Goal: Task Accomplishment & Management: Manage account settings

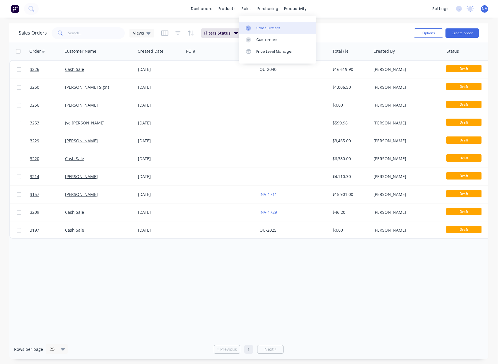
click at [260, 28] on div "Sales Orders" at bounding box center [269, 28] width 24 height 5
click at [281, 25] on link "Purchase Orders" at bounding box center [293, 28] width 78 height 12
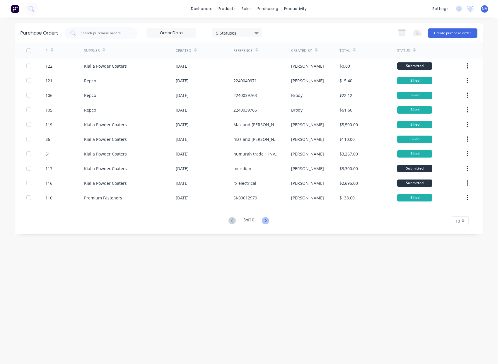
click at [265, 221] on icon at bounding box center [265, 220] width 7 height 7
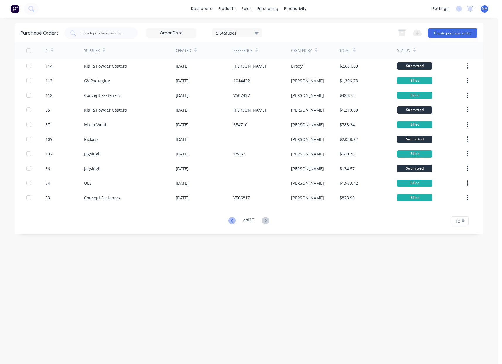
click at [231, 219] on icon at bounding box center [232, 220] width 7 height 7
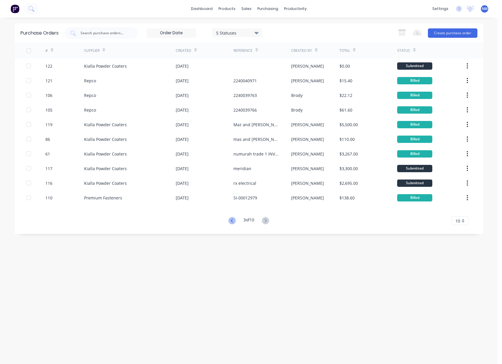
click at [229, 220] on icon at bounding box center [232, 220] width 7 height 7
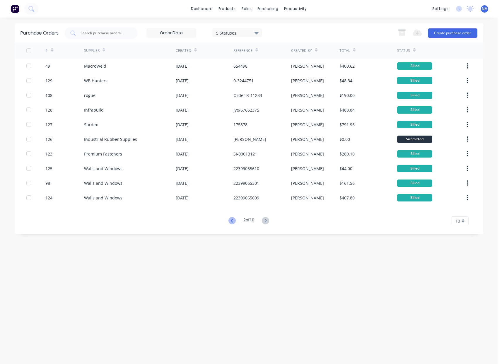
click at [229, 221] on icon at bounding box center [232, 220] width 7 height 7
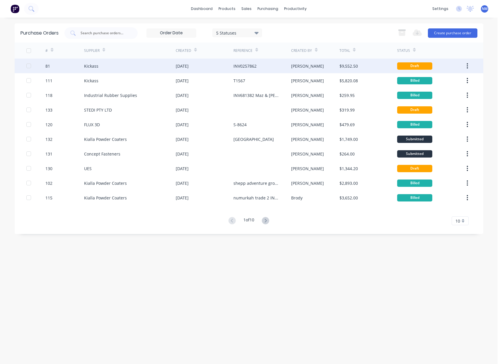
click at [254, 69] on div "INV0257862" at bounding box center [245, 66] width 23 height 6
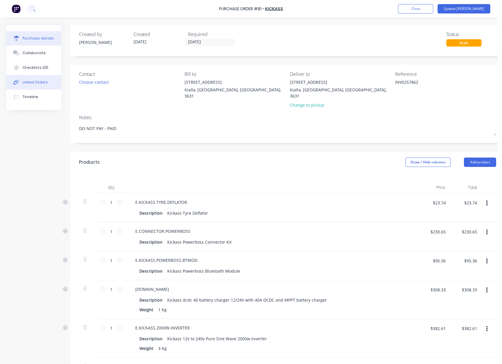
click at [37, 84] on div "Linked Orders" at bounding box center [35, 82] width 25 height 5
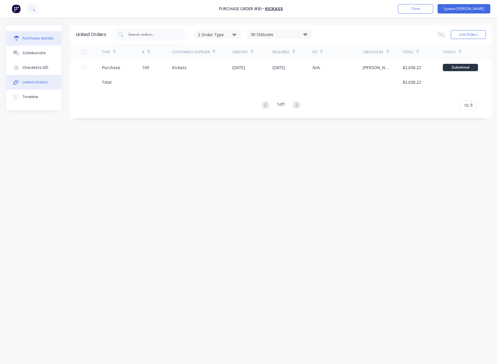
click at [36, 40] on div "Purchase details" at bounding box center [38, 38] width 31 height 5
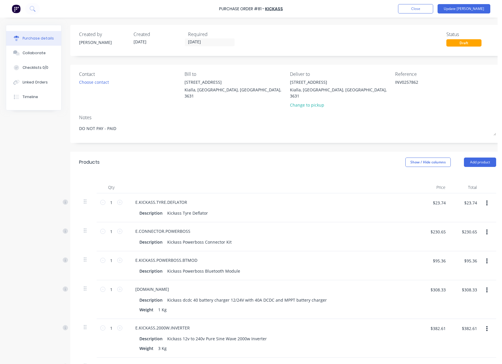
click at [469, 42] on div "Draft" at bounding box center [464, 42] width 35 height 7
click at [430, 10] on button "Close" at bounding box center [415, 8] width 35 height 9
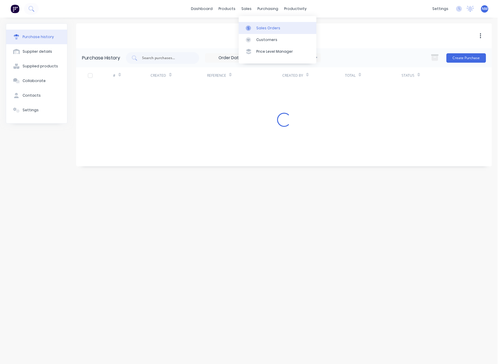
click at [262, 29] on div "Sales Orders" at bounding box center [269, 28] width 24 height 5
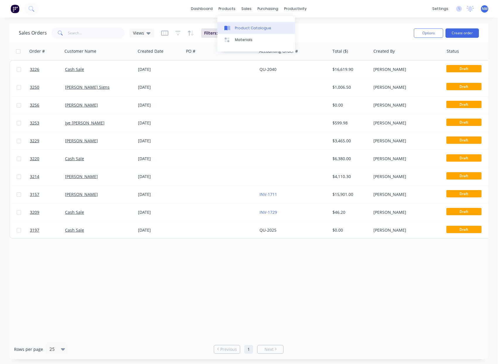
click at [242, 24] on link "Product Catalogue" at bounding box center [257, 28] width 78 height 12
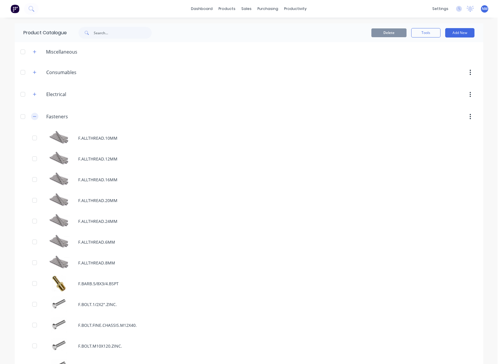
click at [33, 115] on icon "button" at bounding box center [35, 117] width 4 height 4
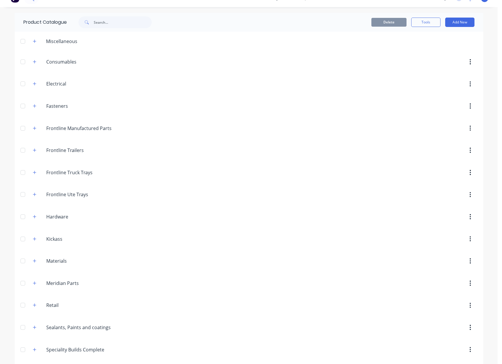
scroll to position [11, 0]
click at [33, 240] on icon "button" at bounding box center [35, 239] width 4 height 4
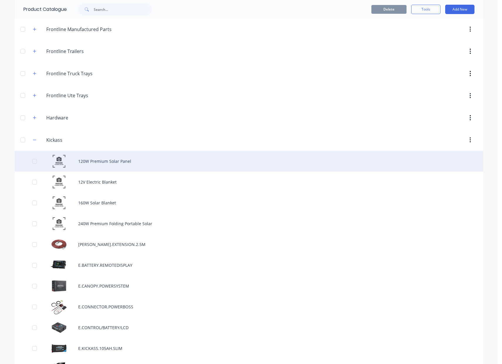
scroll to position [112, 0]
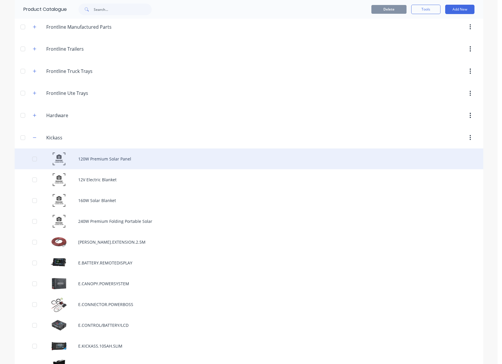
click at [114, 161] on div "120W Premium Solar Panel" at bounding box center [249, 159] width 469 height 21
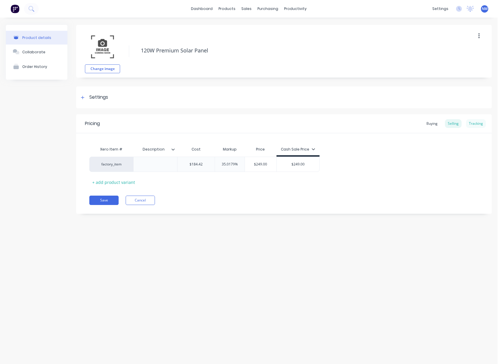
click at [480, 123] on div "Tracking" at bounding box center [476, 123] width 20 height 9
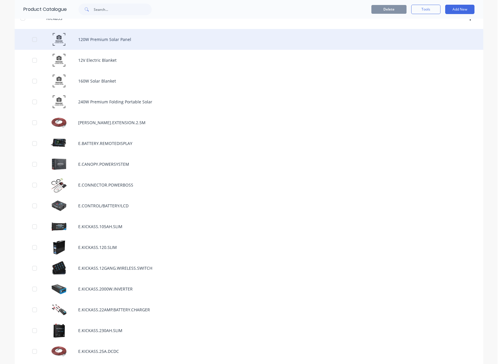
scroll to position [274, 0]
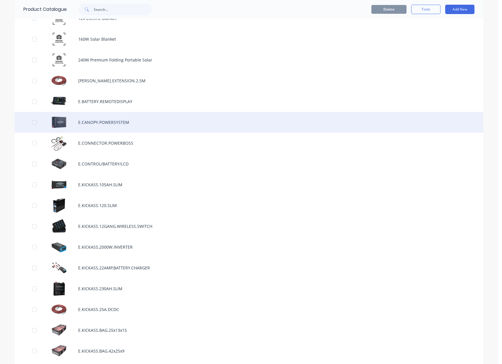
click at [105, 128] on div "E.CANOPY.POWERSYSTEM" at bounding box center [249, 122] width 469 height 21
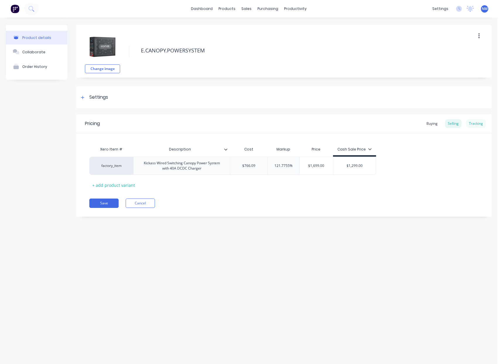
click at [478, 125] on div "Tracking" at bounding box center [476, 123] width 20 height 9
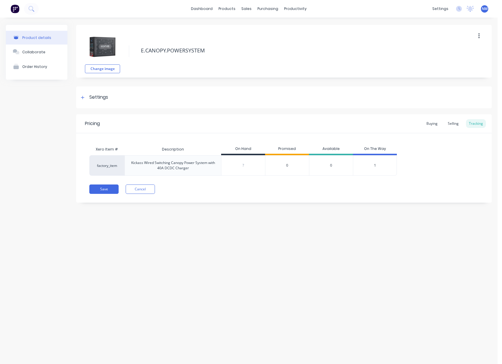
click at [376, 165] on span "1" at bounding box center [375, 165] width 2 height 5
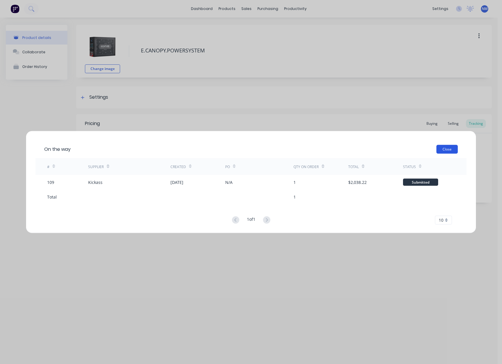
click at [452, 151] on button "Close" at bounding box center [447, 149] width 21 height 9
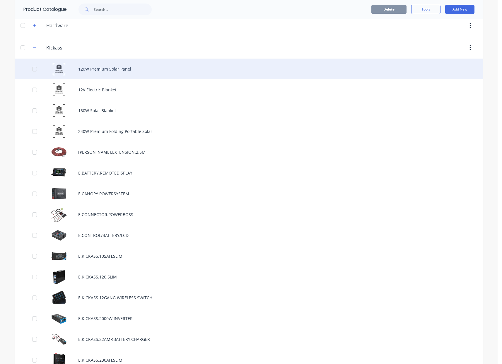
scroll to position [213, 0]
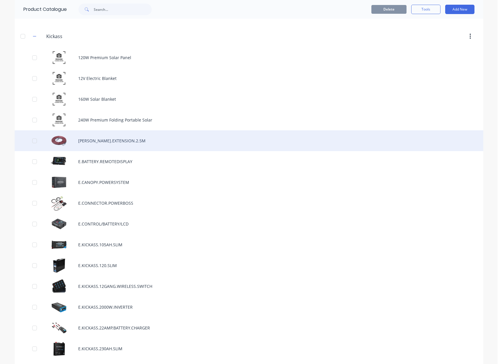
click at [133, 143] on div "[PERSON_NAME].EXTENSION.2.5M" at bounding box center [249, 140] width 469 height 21
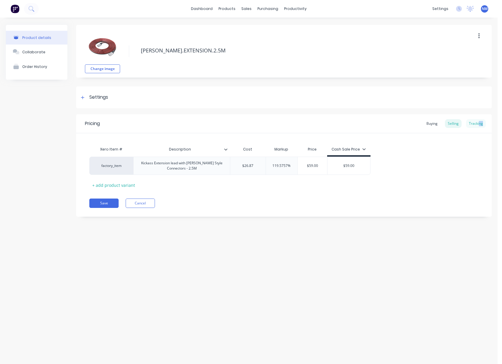
click at [480, 126] on div "Tracking" at bounding box center [476, 123] width 20 height 9
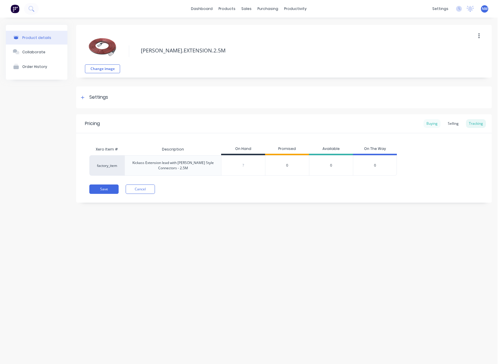
click at [434, 125] on div "Buying" at bounding box center [432, 123] width 17 height 9
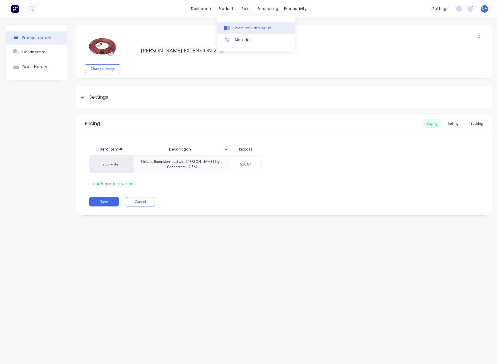
click at [241, 28] on div "Product Catalogue" at bounding box center [253, 28] width 36 height 5
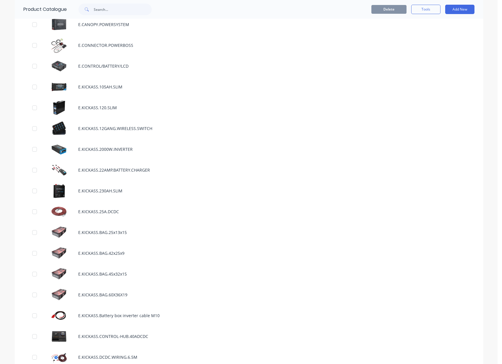
scroll to position [372, 0]
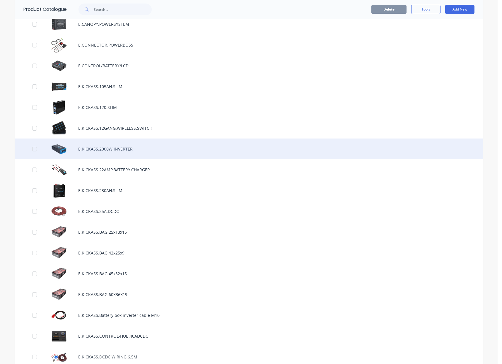
click at [120, 149] on div "E.KICKASS.2000W.INVERTER" at bounding box center [249, 149] width 469 height 21
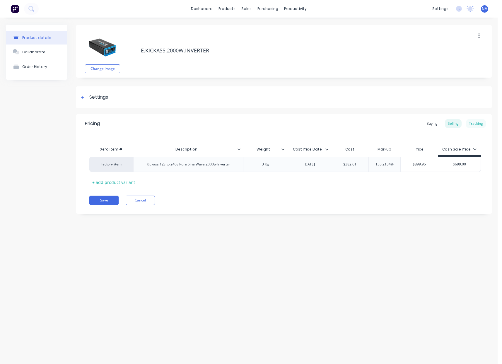
click at [480, 126] on div "Tracking" at bounding box center [476, 123] width 20 height 9
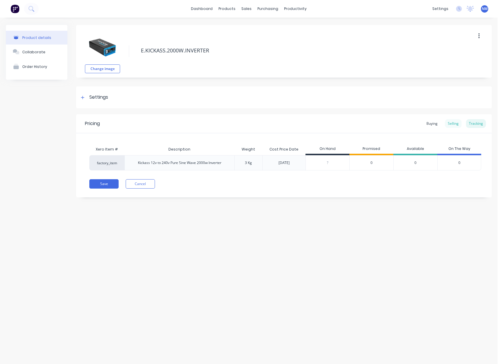
click at [450, 124] on div "Selling" at bounding box center [453, 123] width 17 height 9
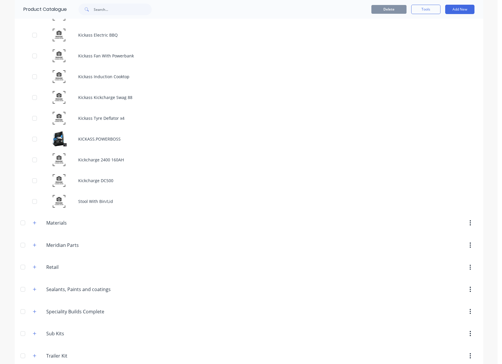
scroll to position [1194, 0]
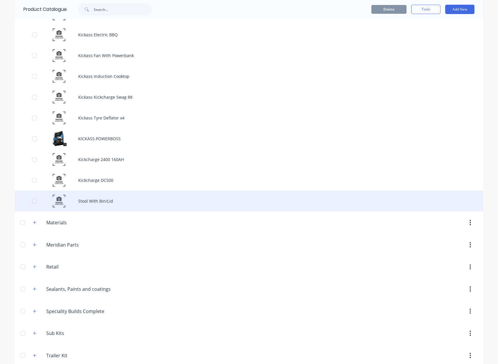
click at [123, 199] on div "Stool With Bin/Lid" at bounding box center [249, 201] width 469 height 21
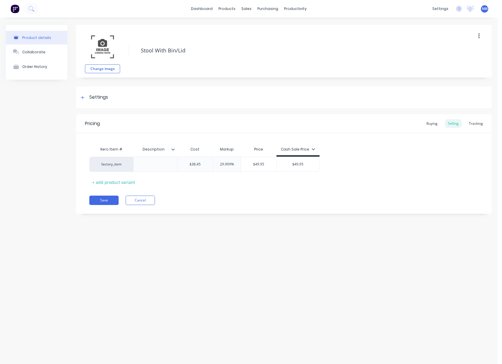
type textarea "x"
click at [432, 125] on div "Buying" at bounding box center [432, 123] width 17 height 9
click at [458, 124] on div "Selling" at bounding box center [453, 123] width 17 height 9
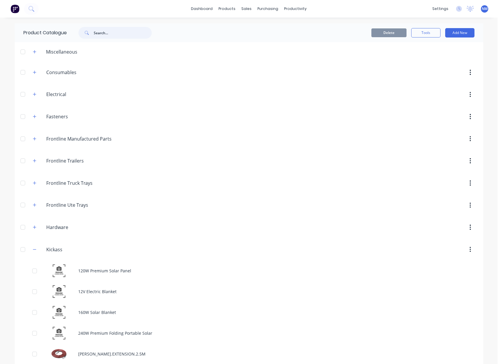
click at [113, 31] on input "text" at bounding box center [123, 33] width 58 height 12
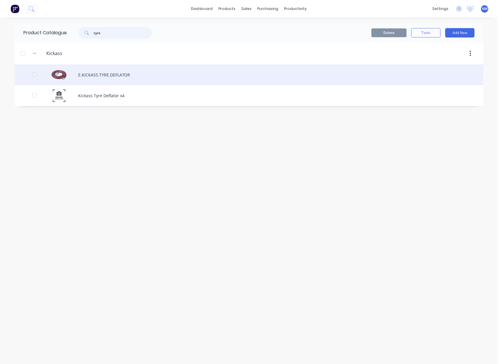
type input "tyre"
click at [141, 72] on div "E.KICKASS.TYRE.DEFLATOR" at bounding box center [249, 74] width 469 height 21
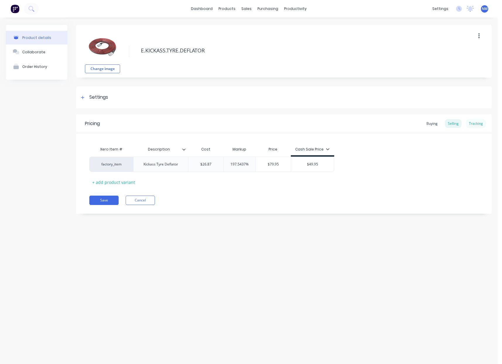
click at [476, 126] on div "Tracking" at bounding box center [476, 123] width 20 height 9
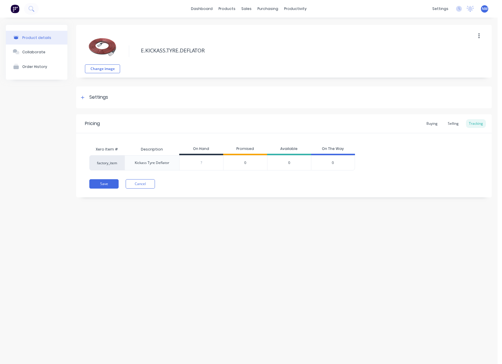
click at [478, 36] on button "button" at bounding box center [480, 36] width 14 height 11
click at [448, 65] on div "Delete" at bounding box center [458, 63] width 45 height 9
type textarea "x"
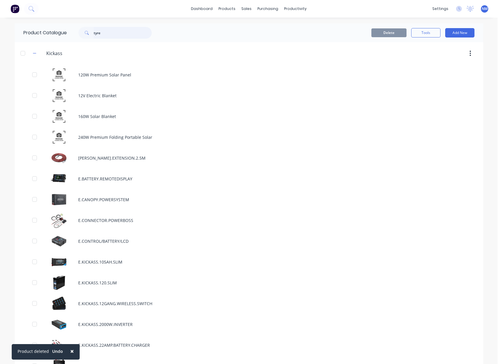
click at [115, 36] on input "tyre" at bounding box center [123, 33] width 58 height 12
click at [118, 35] on input "tyre" at bounding box center [123, 33] width 58 height 12
type input "tyre"
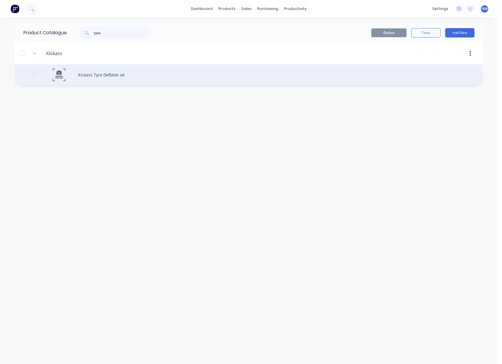
click at [112, 73] on div "Kickass Tyre Deflator x4" at bounding box center [249, 74] width 469 height 21
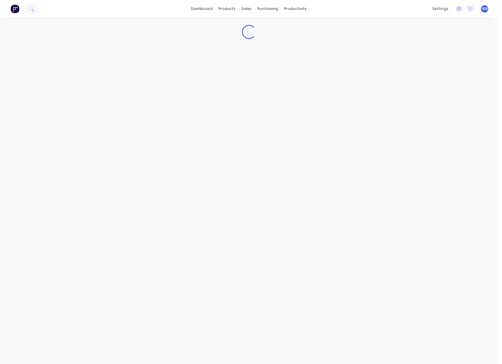
type textarea "x"
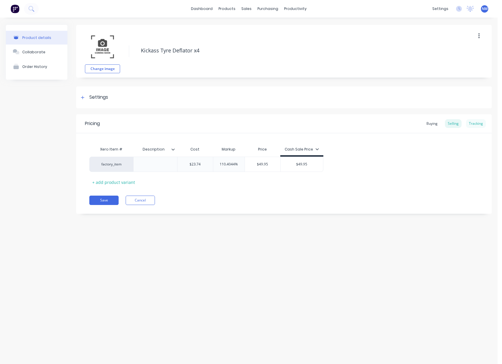
click at [482, 125] on div "Tracking" at bounding box center [476, 123] width 20 height 9
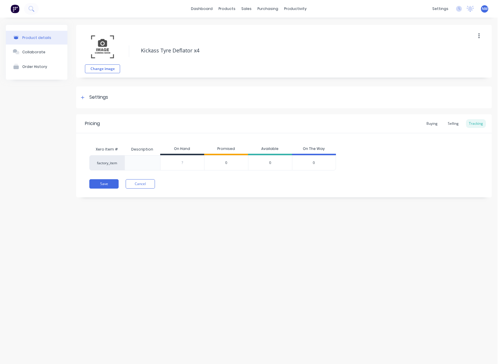
drag, startPoint x: 171, startPoint y: 166, endPoint x: 147, endPoint y: 169, distance: 23.9
click at [153, 169] on div "factory_item ? 0 0 0 0" at bounding box center [212, 162] width 247 height 15
drag, startPoint x: 183, startPoint y: 163, endPoint x: 159, endPoint y: 167, distance: 24.6
click at [159, 167] on div "factory_item ? 0 0 0 0" at bounding box center [212, 162] width 247 height 15
type input "1"
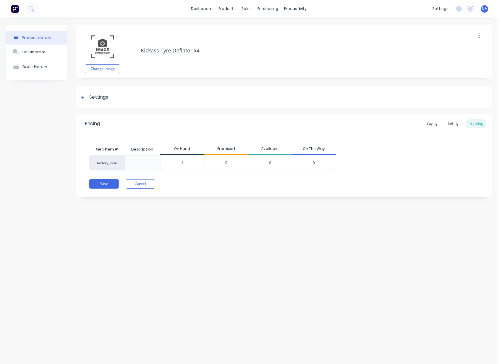
type textarea "x"
type input "1"
click at [103, 186] on button "Save" at bounding box center [103, 183] width 29 height 9
type textarea "x"
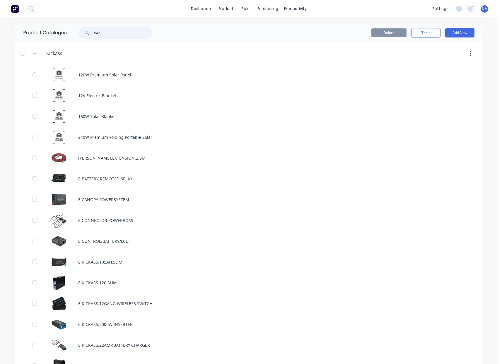
drag, startPoint x: 104, startPoint y: 32, endPoint x: 81, endPoint y: 34, distance: 23.2
click at [81, 34] on div "tyre" at bounding box center [115, 33] width 73 height 12
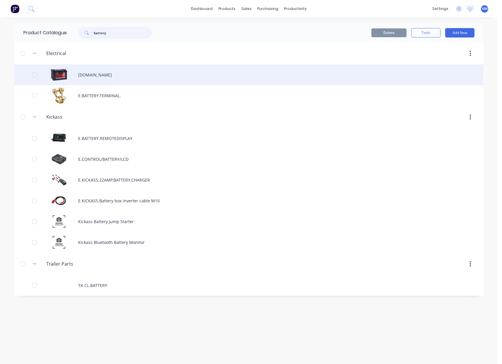
type input "battery"
click at [111, 75] on div "[DOMAIN_NAME]" at bounding box center [249, 74] width 469 height 21
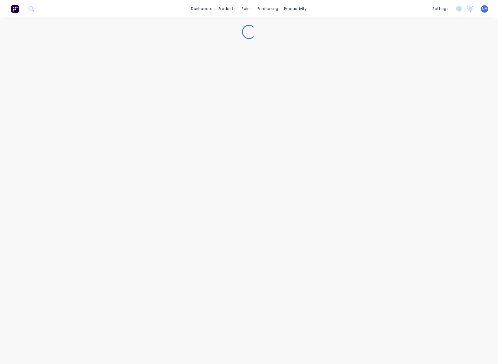
type textarea "x"
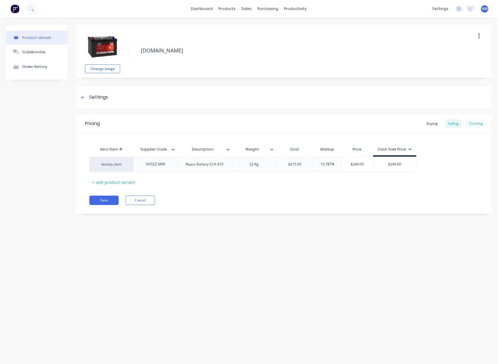
click at [483, 127] on div "Tracking" at bounding box center [476, 123] width 20 height 9
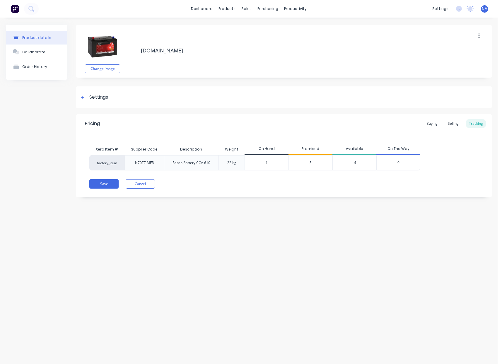
drag, startPoint x: 269, startPoint y: 165, endPoint x: 256, endPoint y: 165, distance: 13.2
click at [259, 165] on input "1" at bounding box center [267, 162] width 44 height 5
type input "0"
type textarea "x"
type input "0"
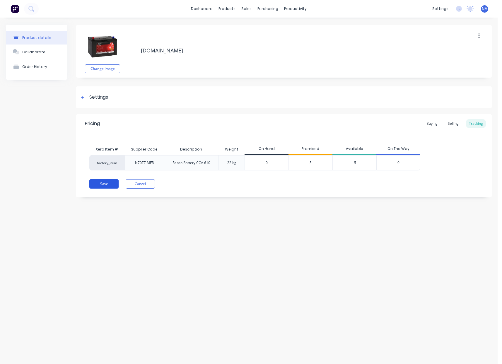
click at [93, 186] on button "Save" at bounding box center [103, 183] width 29 height 9
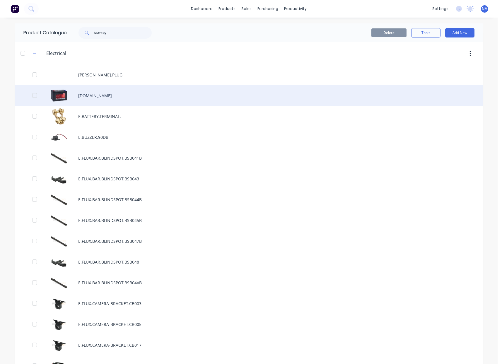
click at [106, 102] on div "[DOMAIN_NAME]" at bounding box center [249, 95] width 469 height 21
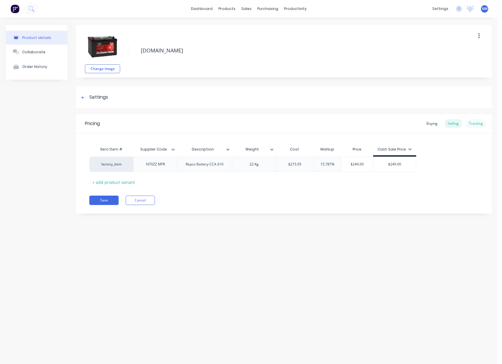
click at [476, 125] on div "Tracking" at bounding box center [476, 123] width 20 height 9
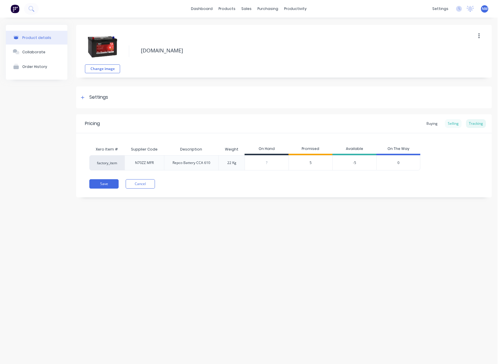
click at [454, 124] on div "Selling" at bounding box center [453, 123] width 17 height 9
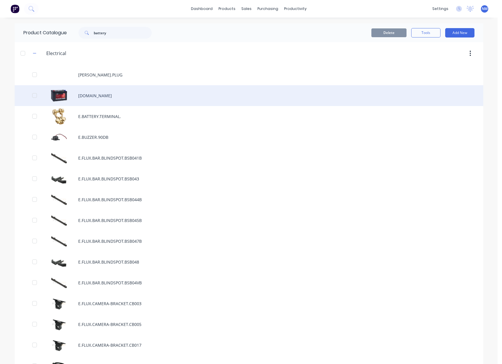
click at [94, 101] on div "[DOMAIN_NAME]" at bounding box center [249, 95] width 469 height 21
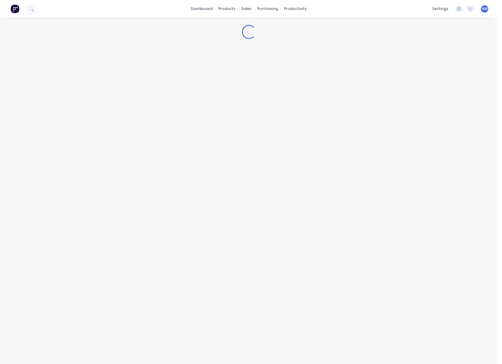
type textarea "x"
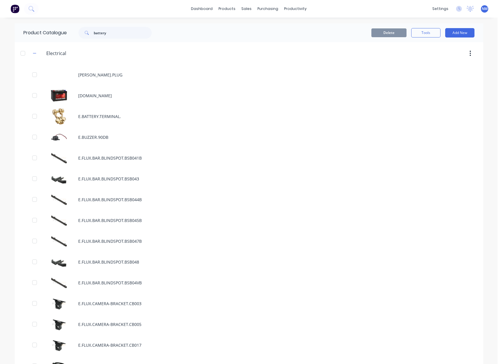
scroll to position [1, 0]
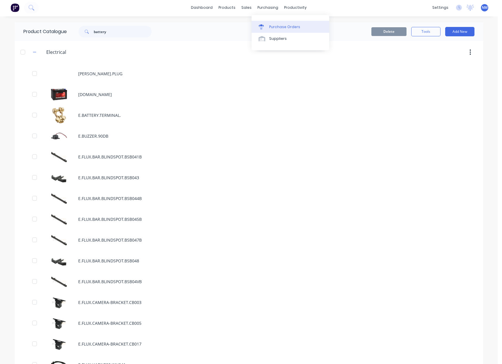
click at [277, 26] on div "Purchase Orders" at bounding box center [284, 26] width 31 height 5
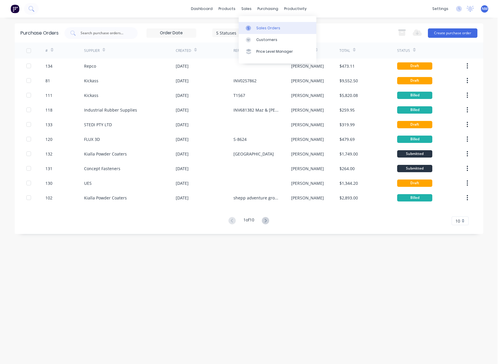
click at [257, 26] on div "Sales Orders" at bounding box center [269, 28] width 24 height 5
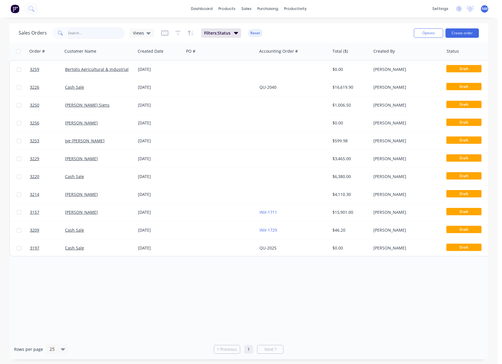
click at [76, 37] on input "text" at bounding box center [96, 33] width 57 height 12
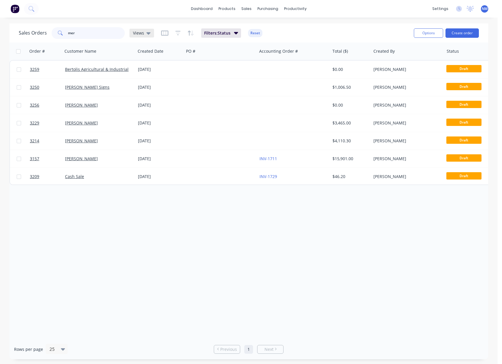
type input "mer"
click at [148, 33] on icon at bounding box center [149, 33] width 4 height 2
click at [154, 82] on button "None (Default)" at bounding box center [164, 83] width 67 height 7
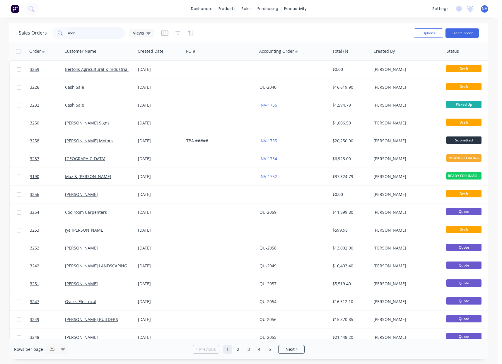
drag, startPoint x: 78, startPoint y: 32, endPoint x: -1, endPoint y: 25, distance: 79.5
click at [0, 25] on html "dashboard products sales purchasing productivity dashboard products Product Cat…" at bounding box center [251, 182] width 502 height 364
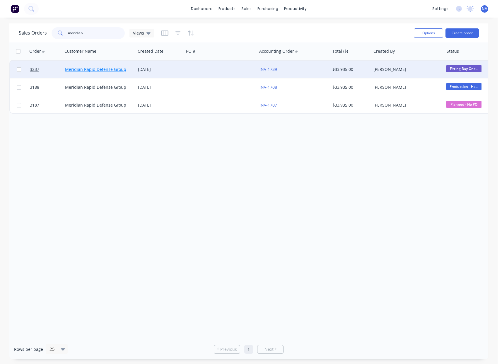
type input "meridian"
click at [101, 67] on link "Meridian Rapid Defense Group" at bounding box center [95, 70] width 61 height 6
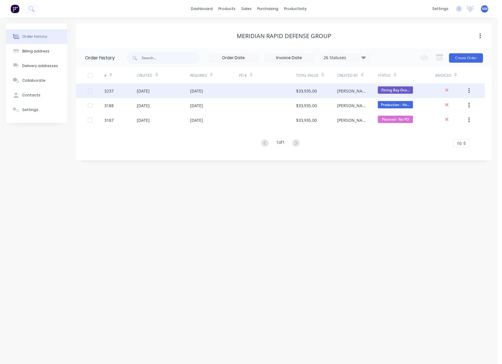
click at [239, 94] on div at bounding box center [267, 91] width 57 height 15
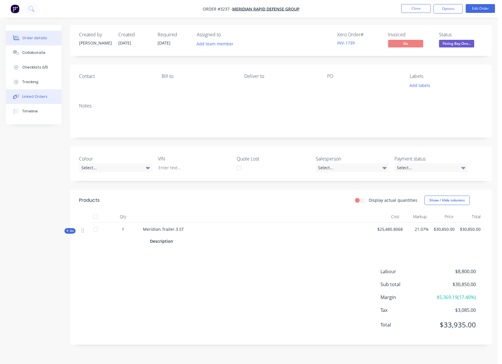
click at [44, 98] on div "Linked Orders" at bounding box center [34, 96] width 25 height 5
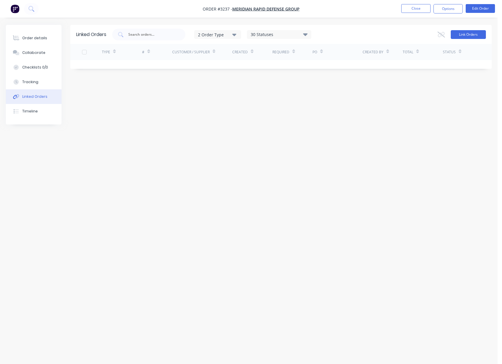
click at [469, 35] on button "Link Orders" at bounding box center [468, 34] width 35 height 9
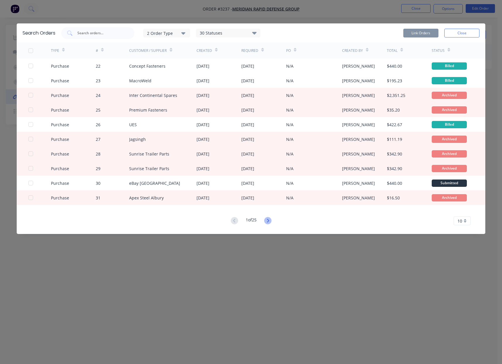
click at [268, 219] on icon at bounding box center [267, 220] width 7 height 7
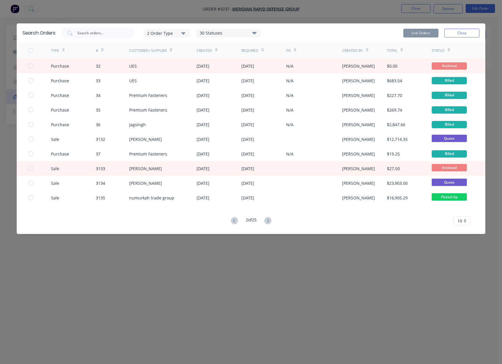
click at [249, 35] on div "30 Statuses" at bounding box center [228, 33] width 64 height 6
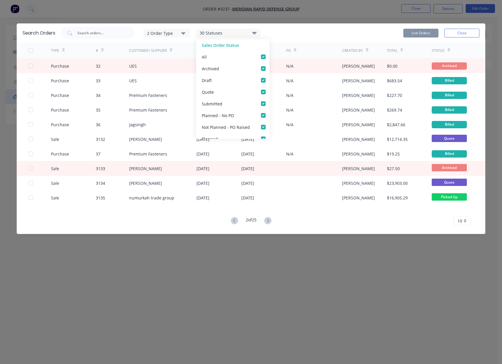
click at [235, 56] on div "All" at bounding box center [232, 57] width 73 height 12
click at [262, 56] on div "All" at bounding box center [232, 57] width 73 height 12
click at [269, 54] on label at bounding box center [269, 54] width 0 height 0
click at [269, 58] on input "checkbox" at bounding box center [271, 57] width 5 height 6
checkbox input "false"
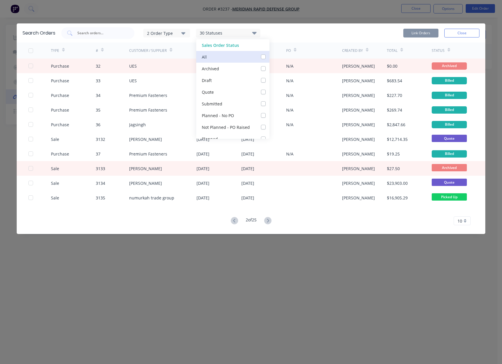
checkbox input "false"
checkbox PO_checkbox_1e8912c5-58b6-48de-a155-cfbc7fd51843linked-orders-modal "false"
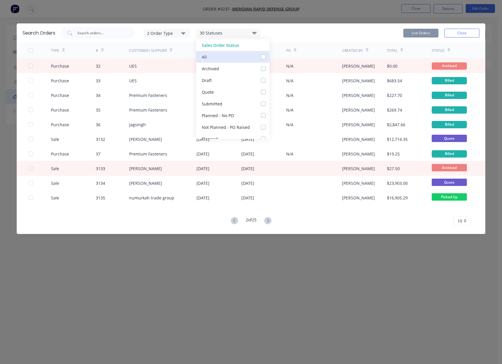
checkbox Raised_checkbox_88c2d845-ba15-408b-b901-33ebbcab5391linked-orders-modal "false"
checkbox input "false"
checkbox Cut_checkbox_bb480bf9-d7ba-49e7-b14f-5fe79f52fc03linked-orders-modal "false"
checkbox input "false"
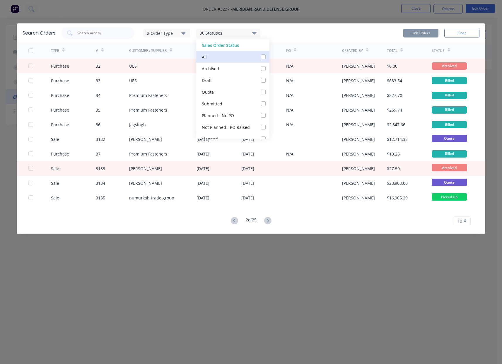
checkbox John_checkbox_ca9a7bbe-7e66-4ed6-84fa-9e5cc9e47448linked-orders-modal "false"
checkbox Ryan_checkbox_2e51f7aa-b1a7-4494-9a70-4a55f1f42c9dlinked-orders-modal "false"
checkbox Cal_checkbox_61d4f998-c79c-4917-9dee-900cbe2fa3e1linked-orders-modal "false"
checkbox Hayden_checkbox_9441e542-6ef2-451a-95f8-a3967c1dd6bclinked-orders-modal "false"
checkbox Customer_checkbox_e5d4cd06-79ee-4b19-86f5-3eee9b6e670clinked-orders-modal "false"
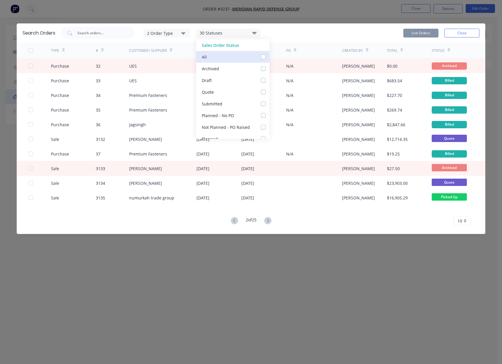
checkbox Suppliers_checkbox_29311303-c48a-45cb-8f10-deefbb35a6ealinked-orders-modal "false"
checkbox _checkbox_e5aea0e8-c88d-4e66-b01e-e583c6b04b5elinked-orders-modal "false"
checkbox input "false"
checkbox _checkbox_50fb56d3-7bfa-4cc8-94bb-45a377d4831elinked-orders-modal "false"
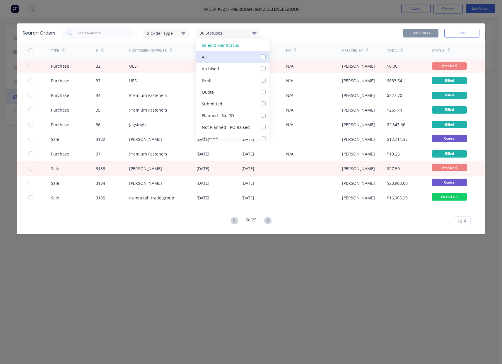
checkbox Two_checkbox_01a283ec-7816-42c2-916e-c1cdacc6626blinked-orders-modal "false"
checkbox INVOICING_checkbox_54ea7bfe-f9ca-4bc1-bc25-e3551818c134linked-orders-modal "false"
checkbox input "false"
checkbox Up_checkbox_22odb7plinked-orders-modal "false"
click at [269, 54] on label at bounding box center [269, 54] width 0 height 0
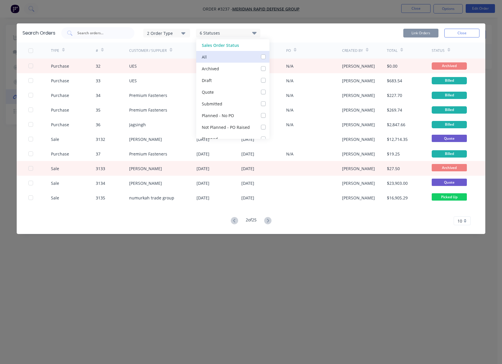
click at [269, 57] on input "checkbox" at bounding box center [271, 57] width 5 height 6
checkbox input "true"
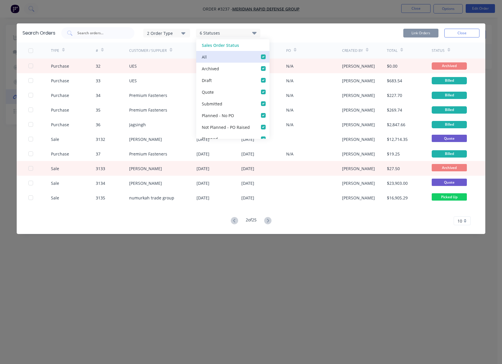
checkbox input "true"
checkbox PO_checkbox_1e8912c5-58b6-48de-a155-cfbc7fd51843linked-orders-modal "true"
checkbox Raised_checkbox_88c2d845-ba15-408b-b901-33ebbcab5391linked-orders-modal "true"
checkbox input "true"
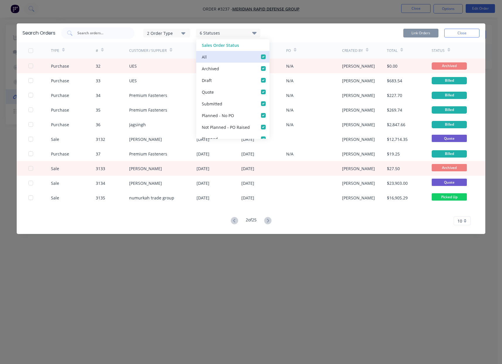
checkbox Cut_checkbox_bb480bf9-d7ba-49e7-b14f-5fe79f52fc03linked-orders-modal "true"
checkbox input "true"
checkbox John_checkbox_ca9a7bbe-7e66-4ed6-84fa-9e5cc9e47448linked-orders-modal "true"
checkbox Ryan_checkbox_2e51f7aa-b1a7-4494-9a70-4a55f1f42c9dlinked-orders-modal "true"
checkbox Cal_checkbox_61d4f998-c79c-4917-9dee-900cbe2fa3e1linked-orders-modal "true"
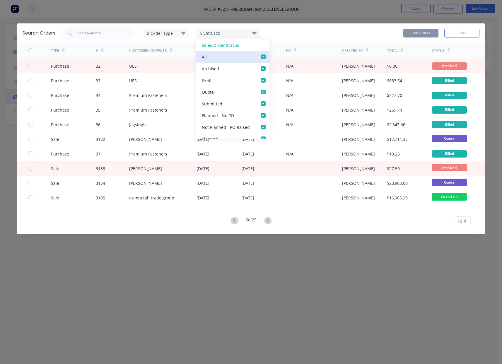
checkbox Hayden_checkbox_9441e542-6ef2-451a-95f8-a3967c1dd6bclinked-orders-modal "true"
checkbox Customer_checkbox_e5d4cd06-79ee-4b19-86f5-3eee9b6e670clinked-orders-modal "true"
checkbox Suppliers_checkbox_29311303-c48a-45cb-8f10-deefbb35a6ealinked-orders-modal "true"
checkbox _checkbox_e5aea0e8-c88d-4e66-b01e-e583c6b04b5elinked-orders-modal "true"
checkbox input "true"
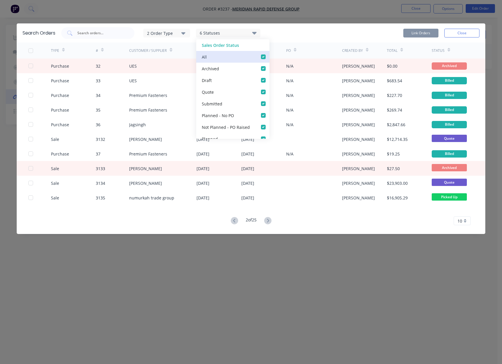
checkbox input "true"
checkbox _checkbox_50fb56d3-7bfa-4cc8-94bb-45a377d4831elinked-orders-modal "true"
checkbox Two_checkbox_01a283ec-7816-42c2-916e-c1cdacc6626blinked-orders-modal "true"
checkbox INVOICING_checkbox_54ea7bfe-f9ca-4bc1-bc25-e3551818c134linked-orders-modal "true"
checkbox input "true"
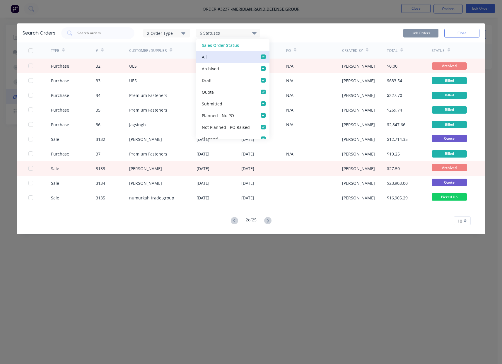
checkbox Up_checkbox_22odb7plinked-orders-modal "true"
click at [300, 37] on div "2 Order Type 30 Statuses Sales Order Status All Archived Draft Quote Submitted …" at bounding box center [270, 33] width 419 height 12
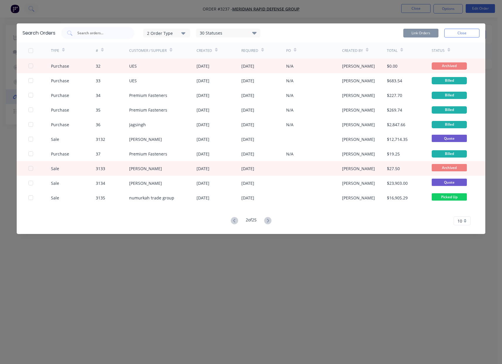
click at [181, 34] on div "2 Order Type" at bounding box center [166, 33] width 39 height 6
click at [192, 47] on div "button" at bounding box center [192, 48] width 12 height 12
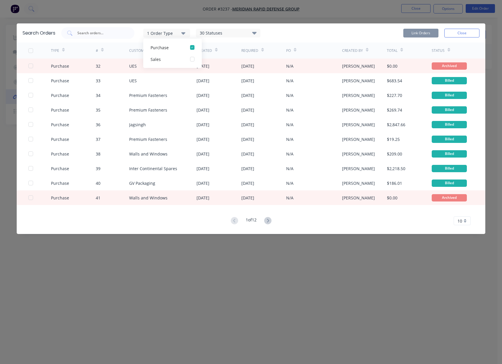
click at [294, 37] on div "1 Order Type Purchase Sales 30 Statuses Sales Order Status All Archived Draft Q…" at bounding box center [270, 33] width 419 height 12
click at [251, 31] on div "30 Statuses" at bounding box center [228, 33] width 64 height 6
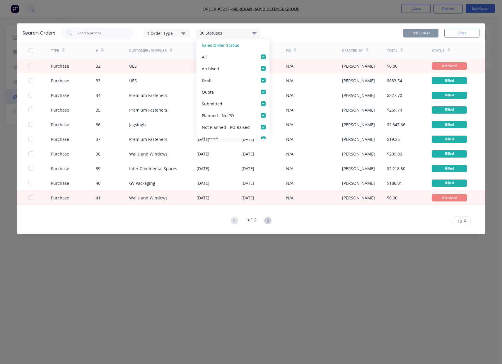
click at [269, 54] on label at bounding box center [269, 54] width 0 height 0
click at [269, 57] on input "checkbox" at bounding box center [271, 57] width 5 height 6
checkbox input "false"
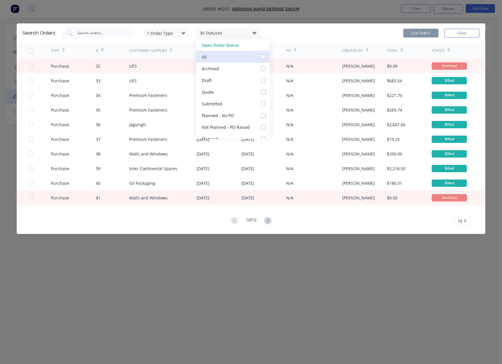
checkbox input "false"
checkbox PO_checkbox_1e8912c5-58b6-48de-a155-cfbc7fd51843linked-orders-modal "false"
checkbox Raised_checkbox_88c2d845-ba15-408b-b901-33ebbcab5391linked-orders-modal "false"
checkbox input "false"
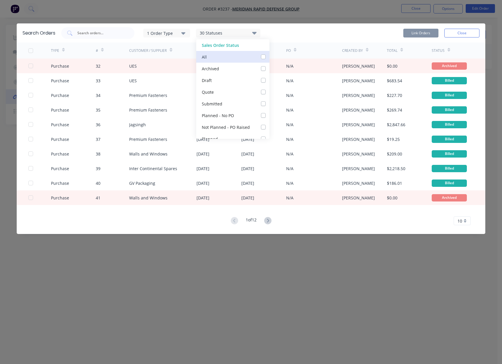
checkbox input "false"
checkbox Cut_checkbox_bb480bf9-d7ba-49e7-b14f-5fe79f52fc03linked-orders-modal "false"
checkbox input "false"
checkbox John_checkbox_ca9a7bbe-7e66-4ed6-84fa-9e5cc9e47448linked-orders-modal "false"
checkbox Ryan_checkbox_2e51f7aa-b1a7-4494-9a70-4a55f1f42c9dlinked-orders-modal "false"
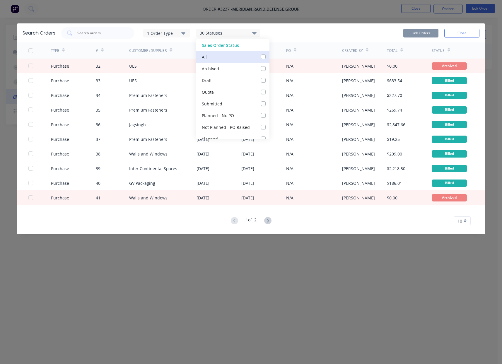
checkbox Cal_checkbox_61d4f998-c79c-4917-9dee-900cbe2fa3e1linked-orders-modal "false"
checkbox Hayden_checkbox_9441e542-6ef2-451a-95f8-a3967c1dd6bclinked-orders-modal "false"
checkbox Customer_checkbox_e5d4cd06-79ee-4b19-86f5-3eee9b6e670clinked-orders-modal "false"
checkbox Suppliers_checkbox_29311303-c48a-45cb-8f10-deefbb35a6ealinked-orders-modal "false"
checkbox _checkbox_e5aea0e8-c88d-4e66-b01e-e583c6b04b5elinked-orders-modal "false"
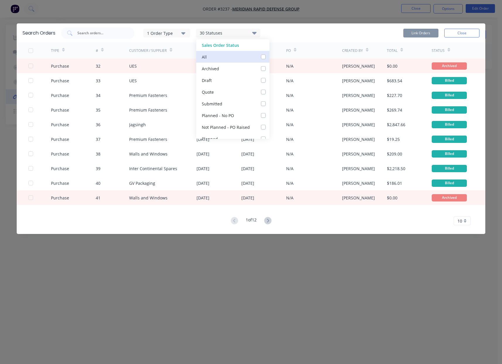
checkbox input "false"
checkbox _checkbox_50fb56d3-7bfa-4cc8-94bb-45a377d4831elinked-orders-modal "false"
checkbox Two_checkbox_01a283ec-7816-42c2-916e-c1cdacc6626blinked-orders-modal "false"
checkbox INVOICING_checkbox_54ea7bfe-f9ca-4bc1-bc25-e3551818c134linked-orders-modal "false"
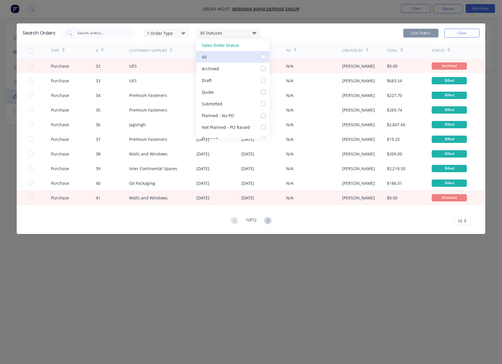
checkbox input "false"
checkbox Up_checkbox_22odb7plinked-orders-modal "false"
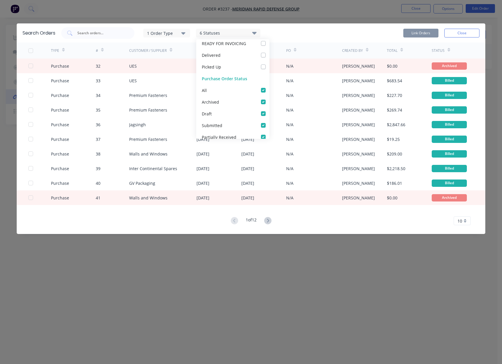
scroll to position [299, 0]
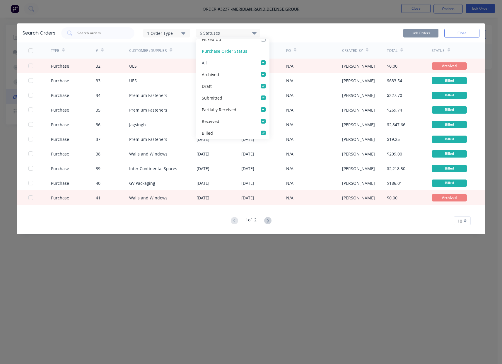
click at [269, 60] on label at bounding box center [269, 60] width 0 height 0
click at [269, 63] on input "checkbox" at bounding box center [271, 63] width 5 height 6
checkbox input "false"
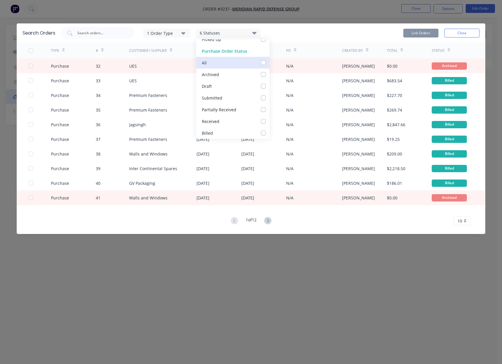
checkbox input "false"
checkbox Received_checkbox_partiallyReceived_purchaselinked-orders-modal "false"
checkbox input "false"
click at [269, 95] on label at bounding box center [269, 95] width 0 height 0
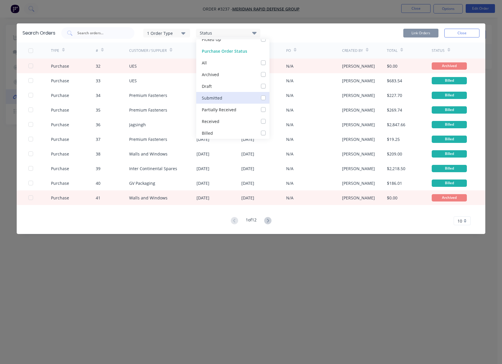
click at [269, 98] on input "checkbox" at bounding box center [271, 98] width 5 height 6
checkbox input "true"
click at [324, 30] on div "1 Order Type 1 Statuses Sales Order Status All Archived Draft Quote Submitted P…" at bounding box center [270, 33] width 419 height 12
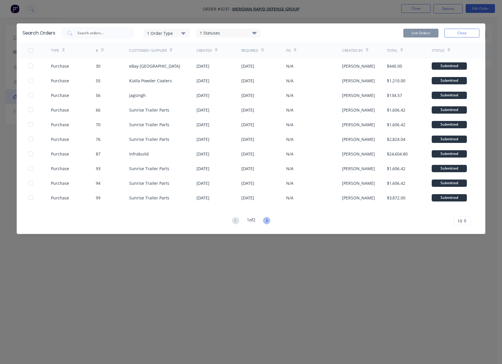
click at [268, 220] on icon at bounding box center [267, 221] width 2 height 4
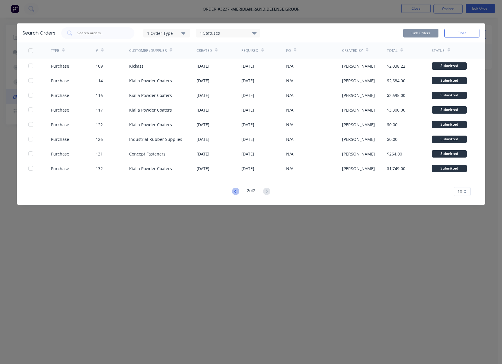
click at [235, 193] on icon at bounding box center [235, 192] width 2 height 4
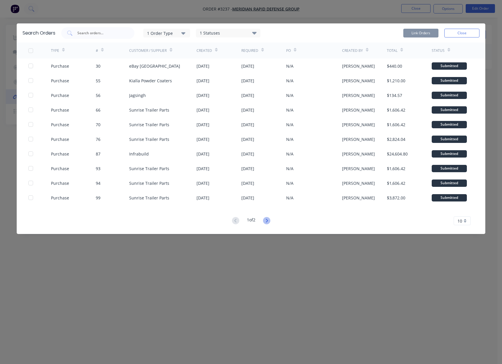
click at [266, 221] on icon at bounding box center [266, 220] width 7 height 7
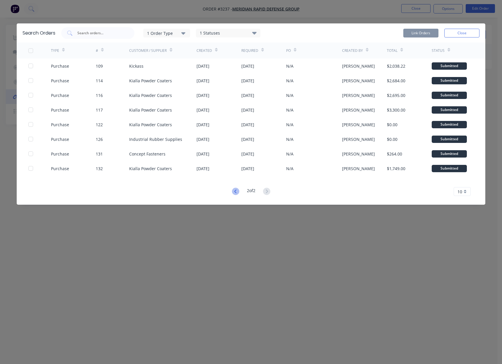
click at [232, 192] on icon at bounding box center [235, 191] width 7 height 7
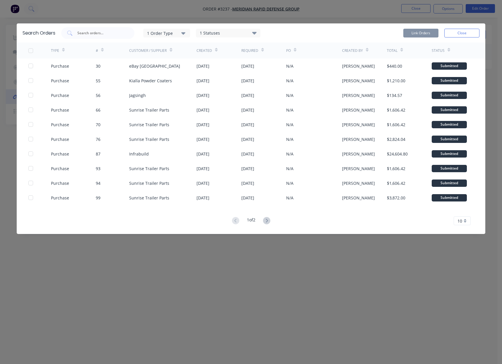
click at [259, 36] on div "1 Statuses Sales Order Status All Archived Draft Quote Submitted Planned - No P…" at bounding box center [228, 33] width 64 height 9
click at [256, 35] on icon at bounding box center [254, 32] width 4 height 7
click at [269, 95] on label at bounding box center [269, 95] width 0 height 0
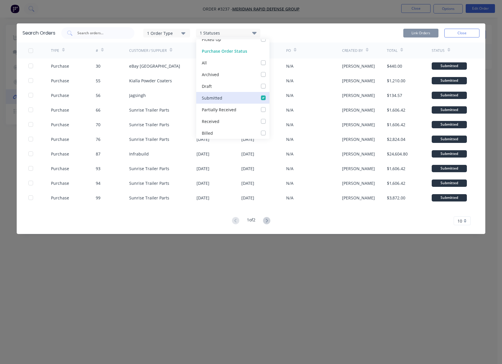
click at [269, 98] on input "checkbox" at bounding box center [271, 98] width 5 height 6
checkbox input "false"
click at [269, 83] on label at bounding box center [269, 83] width 0 height 0
click at [269, 88] on input "checkbox" at bounding box center [271, 86] width 5 height 6
checkbox input "true"
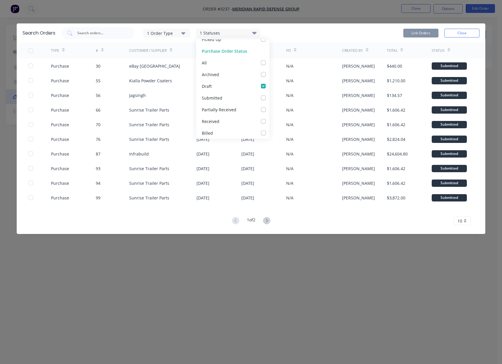
click at [285, 36] on div "1 Order Type 1 Statuses Sales Order Status All Archived Draft Quote Submitted P…" at bounding box center [270, 33] width 419 height 12
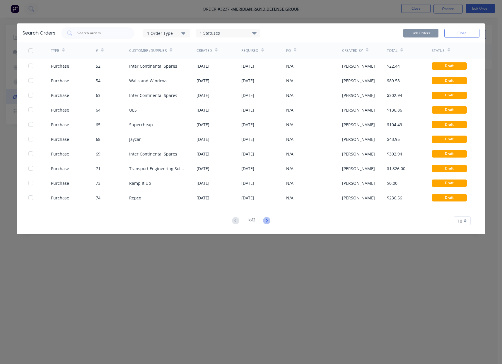
click at [268, 222] on icon at bounding box center [267, 221] width 2 height 4
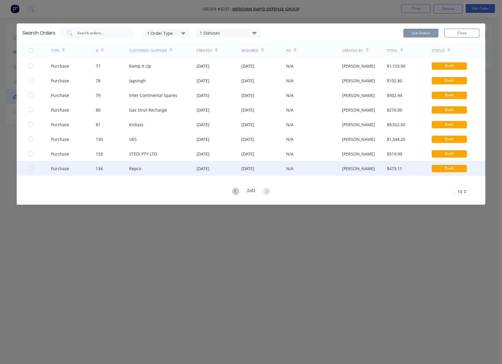
click at [275, 168] on div "[DATE]" at bounding box center [264, 168] width 45 height 15
click at [32, 169] on div at bounding box center [31, 169] width 12 height 12
click at [413, 31] on button "Link Orders" at bounding box center [421, 33] width 35 height 9
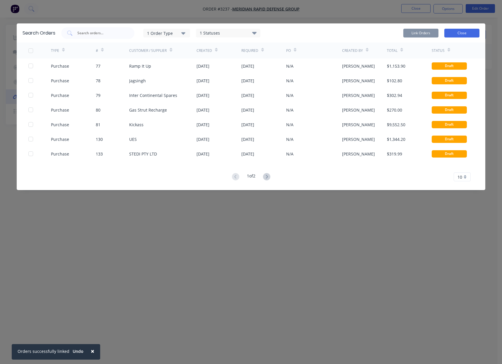
click at [455, 32] on button "Close" at bounding box center [462, 33] width 35 height 9
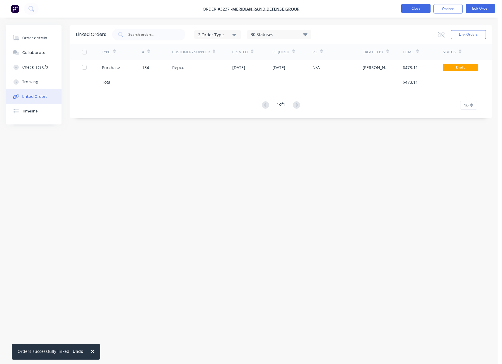
click at [407, 9] on button "Close" at bounding box center [416, 8] width 29 height 9
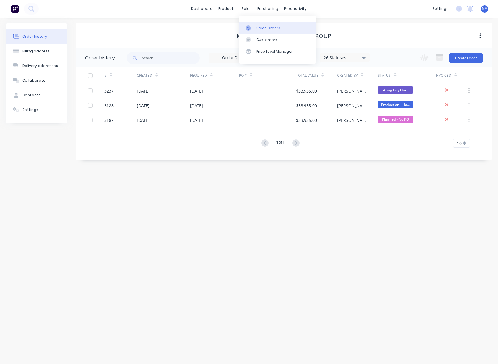
click at [276, 25] on link "Sales Orders" at bounding box center [278, 28] width 78 height 12
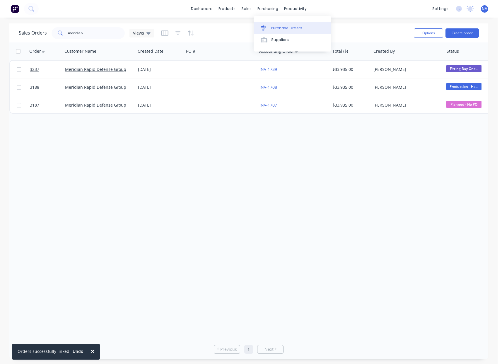
click at [284, 31] on link "Purchase Orders" at bounding box center [293, 28] width 78 height 12
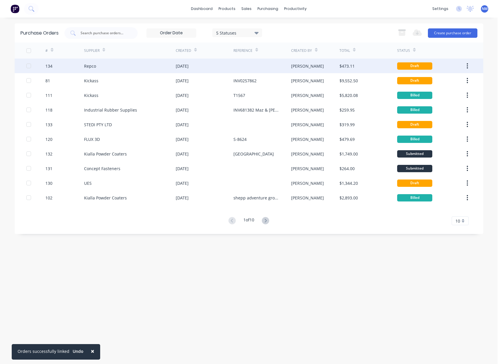
click at [176, 69] on div "[DATE]" at bounding box center [205, 66] width 58 height 15
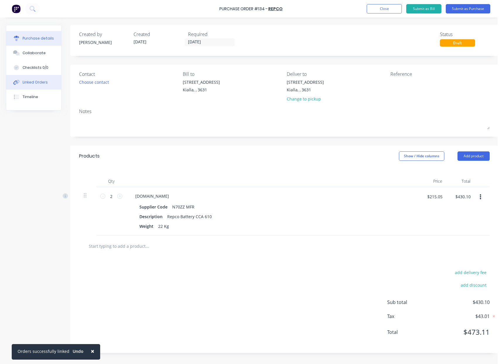
click at [37, 85] on div "Linked Orders" at bounding box center [35, 82] width 25 height 5
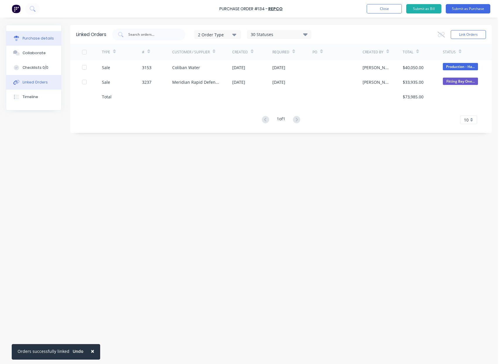
drag, startPoint x: 33, startPoint y: 40, endPoint x: 37, endPoint y: 44, distance: 5.9
click at [32, 40] on div "Purchase details" at bounding box center [38, 38] width 31 height 5
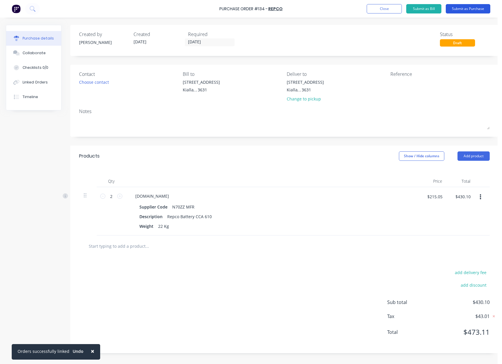
click at [475, 11] on button "Submit as Purchase" at bounding box center [468, 8] width 45 height 9
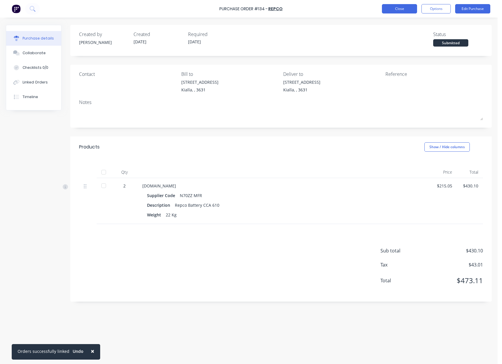
click at [398, 9] on button "Close" at bounding box center [399, 8] width 35 height 9
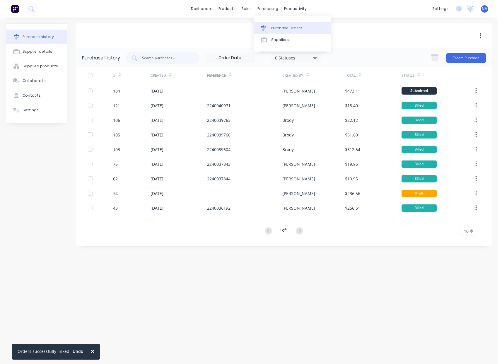
click at [283, 30] on div "Purchase Orders" at bounding box center [286, 28] width 31 height 5
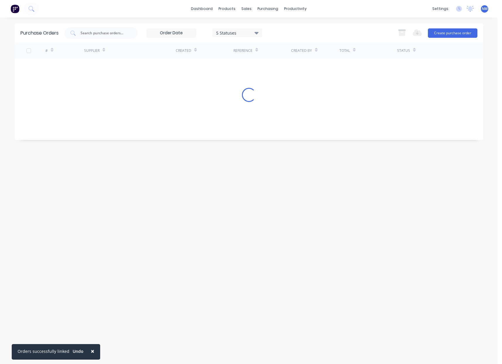
click at [251, 35] on div "5 Statuses" at bounding box center [237, 33] width 42 height 6
click at [276, 47] on div at bounding box center [277, 48] width 12 height 12
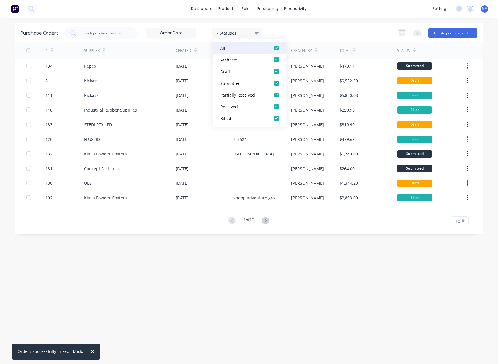
click at [278, 47] on div at bounding box center [277, 48] width 12 height 12
click at [278, 84] on div at bounding box center [277, 83] width 12 height 12
click at [279, 74] on div at bounding box center [277, 72] width 12 height 12
drag, startPoint x: 278, startPoint y: 81, endPoint x: 283, endPoint y: 83, distance: 5.5
click at [278, 83] on div at bounding box center [277, 83] width 12 height 12
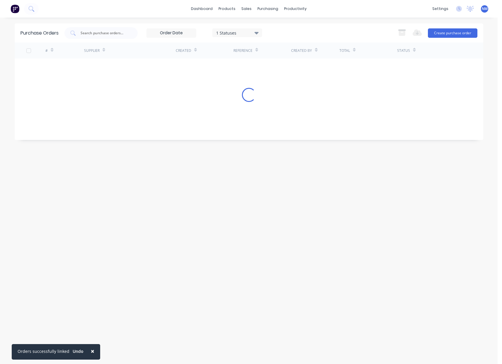
click at [320, 28] on div "1 Statuses 1 Statuses Export to Excel (XLSX) Create purchase order" at bounding box center [270, 33] width 413 height 12
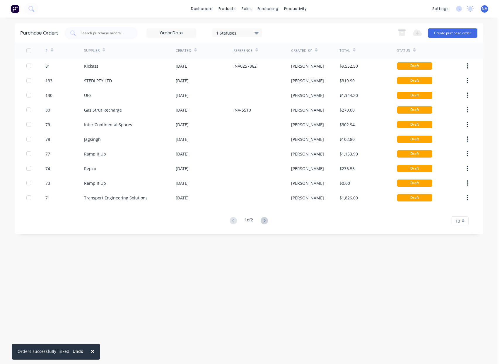
click at [250, 33] on div "1 Statuses" at bounding box center [237, 33] width 42 height 6
click at [276, 73] on div at bounding box center [277, 72] width 12 height 12
click at [277, 82] on div at bounding box center [277, 83] width 12 height 12
click at [306, 33] on div "1 Statuses 1 Statuses Export to Excel (XLSX) Create purchase order" at bounding box center [270, 33] width 413 height 12
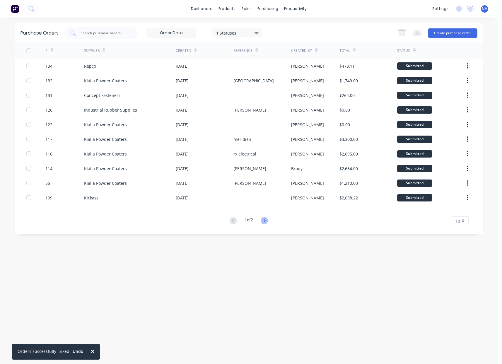
click at [264, 220] on icon at bounding box center [264, 220] width 7 height 7
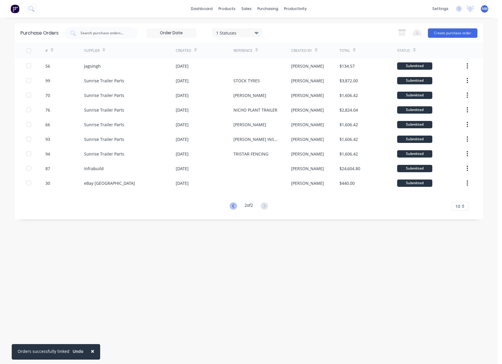
click at [231, 207] on icon at bounding box center [233, 206] width 7 height 7
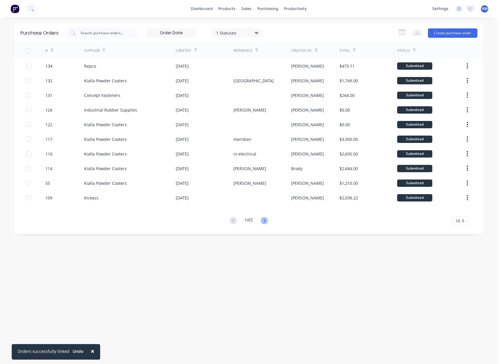
click at [264, 219] on icon at bounding box center [264, 220] width 7 height 7
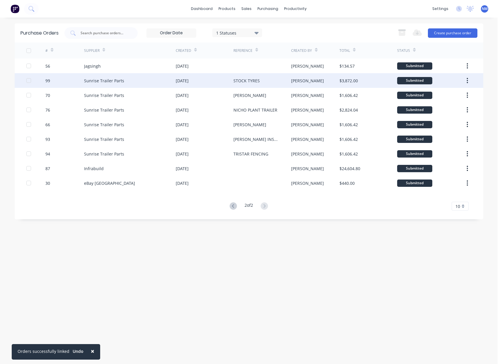
click at [288, 86] on div "STOCK TYRES" at bounding box center [263, 80] width 58 height 15
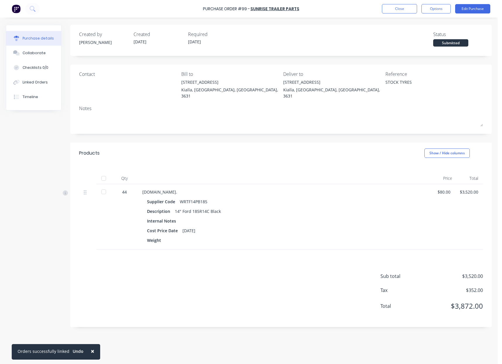
click at [102, 173] on div at bounding box center [104, 179] width 12 height 12
click at [441, 8] on button "Options" at bounding box center [436, 8] width 29 height 9
click at [435, 37] on div "Convert to Bill" at bounding box center [423, 35] width 45 height 9
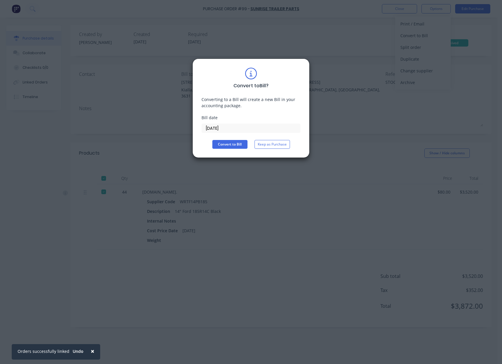
click at [225, 128] on input "[DATE]" at bounding box center [251, 128] width 98 height 9
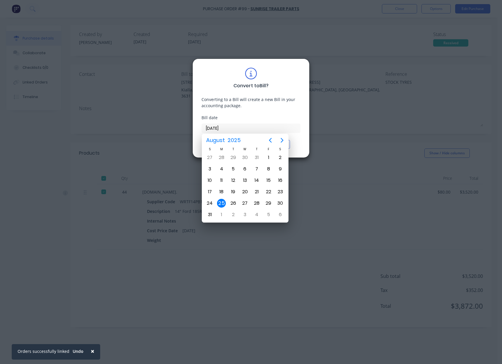
click at [223, 203] on div "25" at bounding box center [221, 203] width 9 height 9
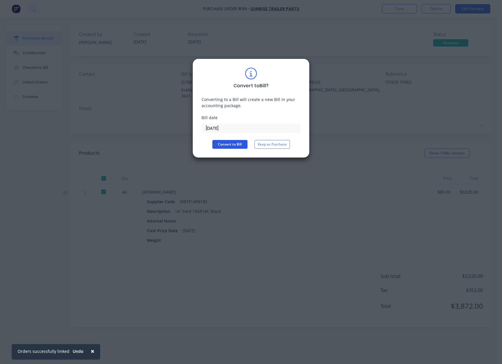
click at [238, 145] on button "Convert to Bill" at bounding box center [230, 144] width 35 height 9
type textarea "x"
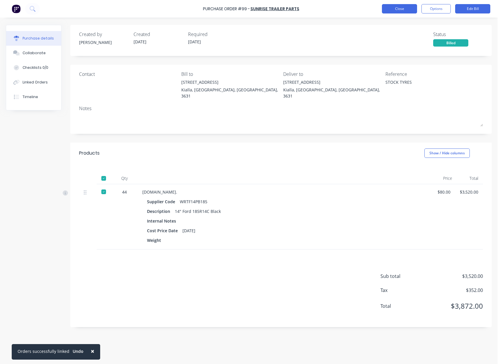
click at [403, 9] on button "Close" at bounding box center [399, 8] width 35 height 9
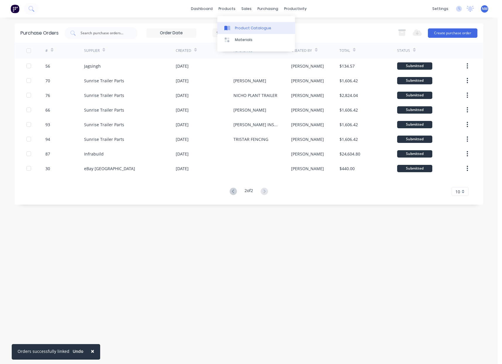
click at [246, 30] on div "Product Catalogue" at bounding box center [253, 28] width 36 height 5
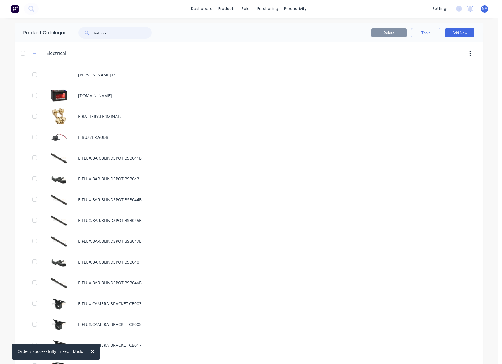
drag, startPoint x: 109, startPoint y: 31, endPoint x: 24, endPoint y: 30, distance: 85.0
click at [25, 30] on div "Product Catalogue battery" at bounding box center [91, 32] width 152 height 19
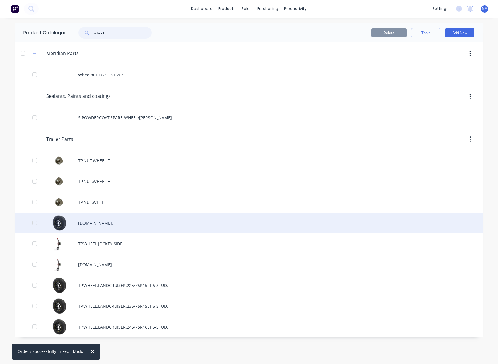
type input "wheel"
click at [171, 223] on div "[DOMAIN_NAME]." at bounding box center [249, 223] width 469 height 21
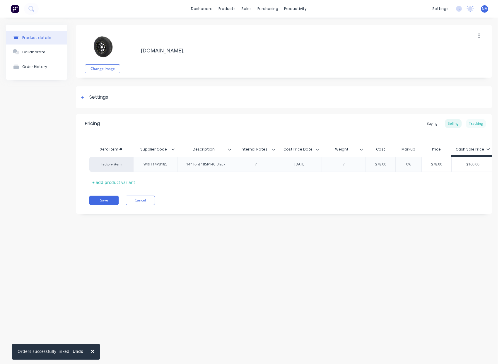
click at [477, 123] on div "Tracking" at bounding box center [476, 123] width 20 height 9
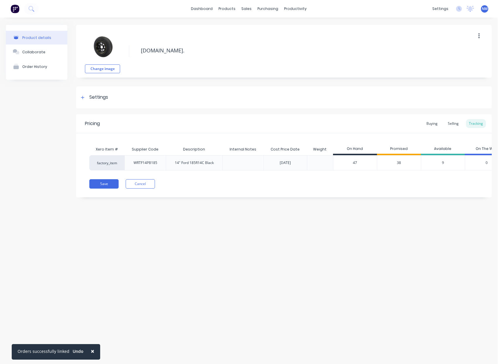
click at [400, 163] on span "38" at bounding box center [399, 162] width 4 height 5
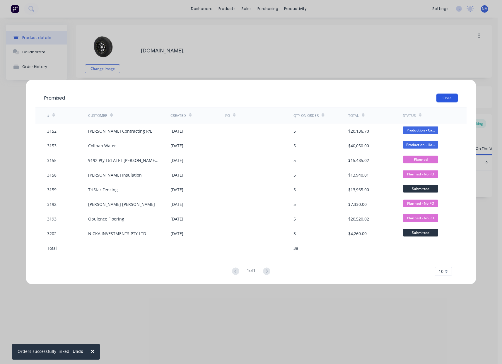
click at [444, 98] on button "Close" at bounding box center [447, 98] width 21 height 9
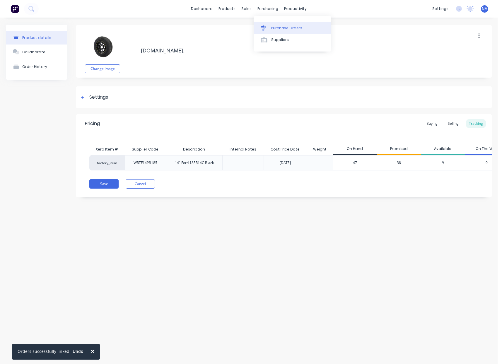
click at [280, 28] on div "Purchase Orders" at bounding box center [286, 28] width 31 height 5
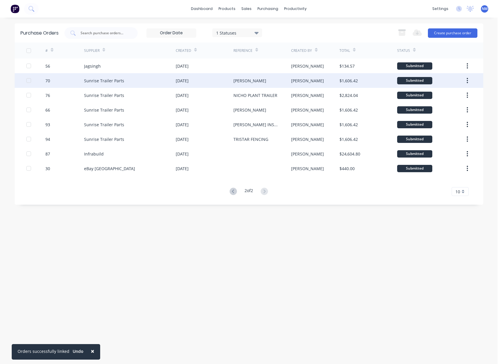
click at [259, 86] on div "[PERSON_NAME]" at bounding box center [263, 80] width 58 height 15
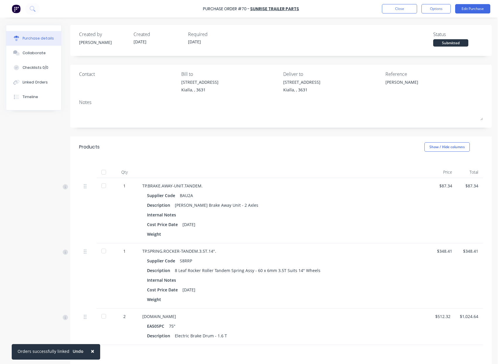
click at [105, 173] on div at bounding box center [104, 173] width 12 height 12
click at [444, 10] on button "Options" at bounding box center [436, 8] width 29 height 9
click at [431, 36] on div "Convert to Bill" at bounding box center [423, 35] width 45 height 9
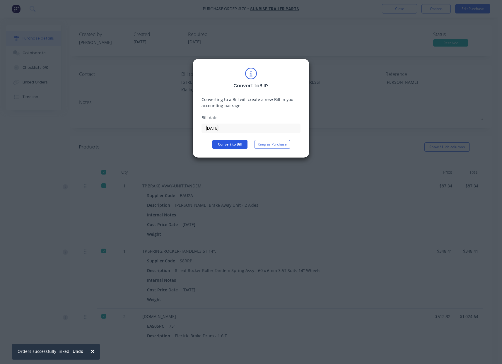
click at [241, 144] on button "Convert to Bill" at bounding box center [230, 144] width 35 height 9
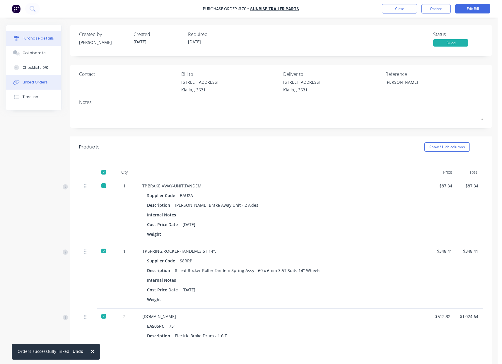
click at [38, 80] on div "Linked Orders" at bounding box center [35, 82] width 25 height 5
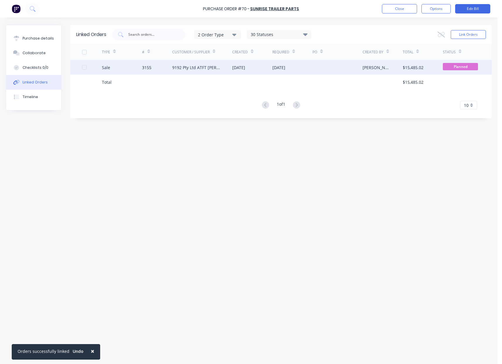
click at [213, 66] on div "9192 Pty Ltd ATFT [PERSON_NAME] Family Trust" at bounding box center [196, 67] width 48 height 6
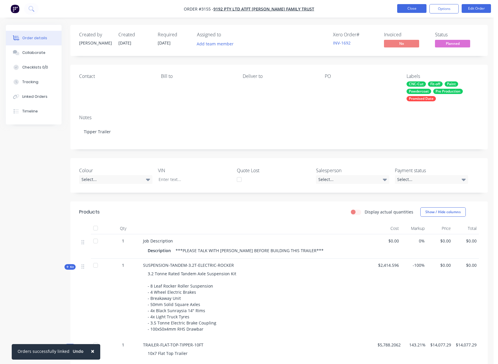
click at [413, 8] on button "Close" at bounding box center [411, 8] width 29 height 9
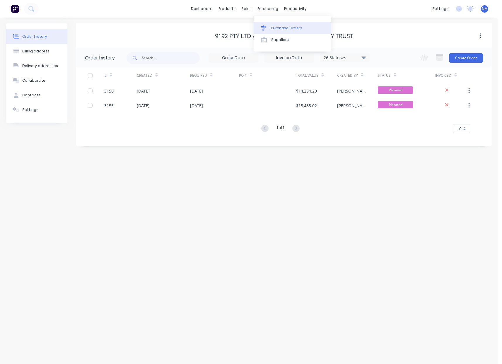
click at [279, 23] on link "Purchase Orders" at bounding box center [293, 28] width 78 height 12
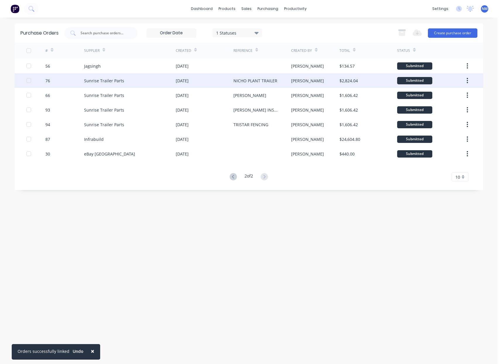
click at [268, 80] on div "NICHO PLANT TRAILER" at bounding box center [256, 81] width 44 height 6
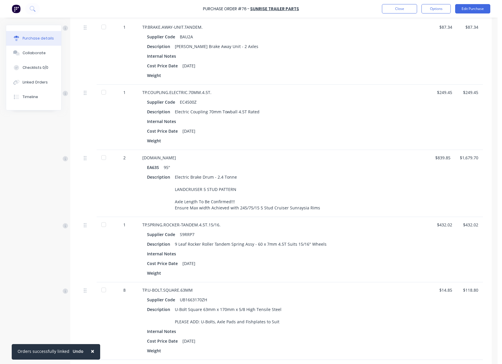
scroll to position [160, 0]
click at [473, 158] on div "$1,679.70" at bounding box center [469, 157] width 18 height 6
click at [468, 6] on button "Edit Purchase" at bounding box center [473, 8] width 35 height 9
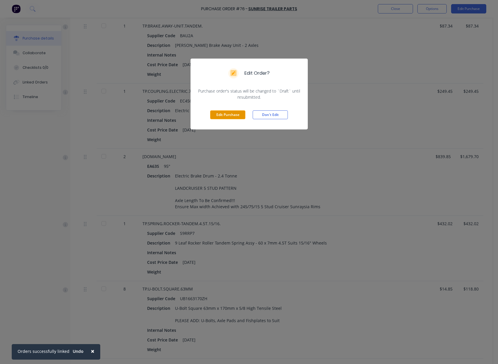
click at [232, 114] on button "Edit Purchase" at bounding box center [227, 115] width 35 height 9
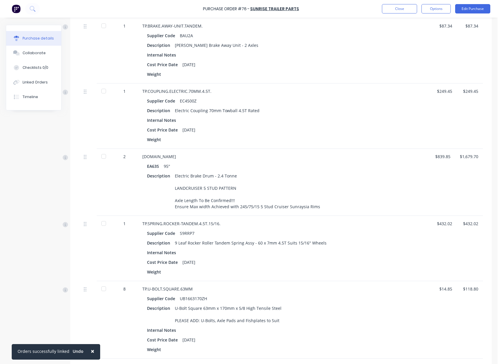
scroll to position [169, 0]
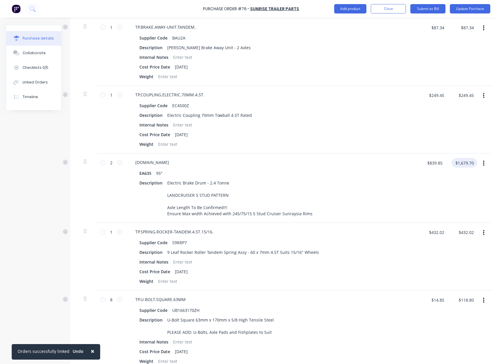
type textarea "x"
click at [469, 166] on input "$1,679.70" at bounding box center [465, 162] width 26 height 9
type input "1226.59"
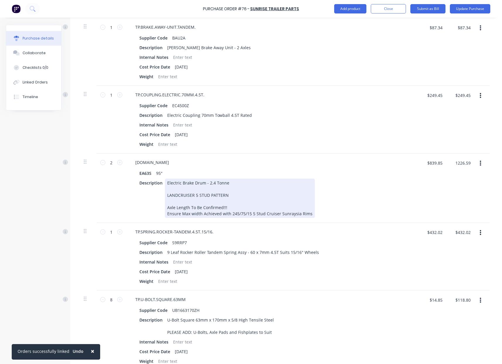
type textarea "x"
type input "$613.295"
type input "$1,226.59"
click at [371, 195] on div "Description Electric Brake Drum - 2.4 Tonne LANDCRUISER 5 STUD PATTERN Axle Len…" at bounding box center [271, 198] width 269 height 39
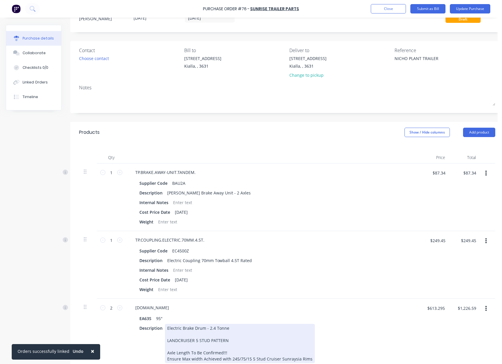
scroll to position [0, 0]
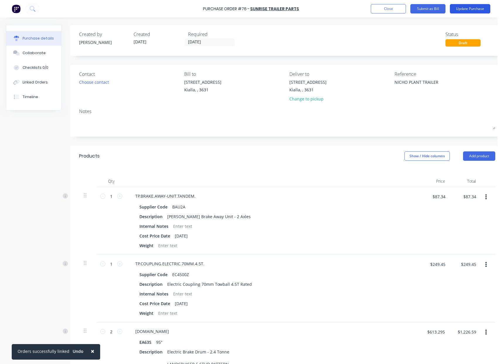
click at [467, 11] on button "Update Purchase" at bounding box center [470, 8] width 40 height 9
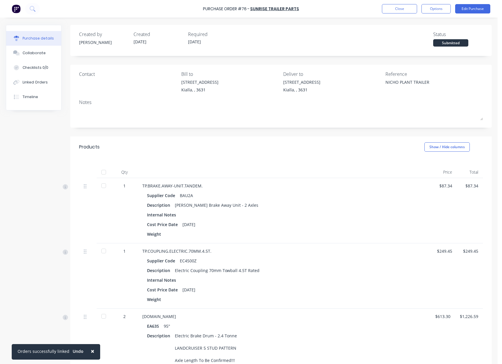
click at [104, 172] on div at bounding box center [104, 173] width 12 height 12
type textarea "x"
click at [400, 8] on button "Close" at bounding box center [399, 8] width 35 height 9
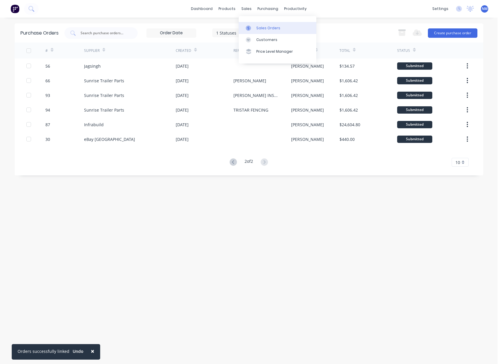
click at [266, 28] on div "Sales Orders" at bounding box center [269, 28] width 24 height 5
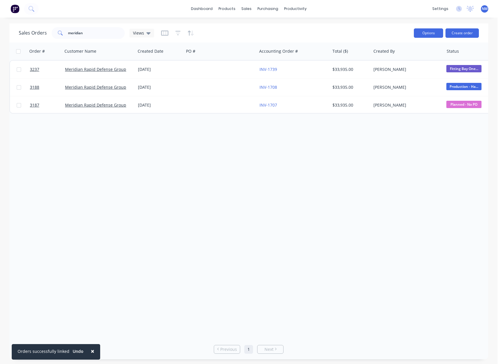
click at [423, 34] on button "Options" at bounding box center [428, 32] width 29 height 9
click at [465, 36] on button "Create order" at bounding box center [462, 32] width 33 height 9
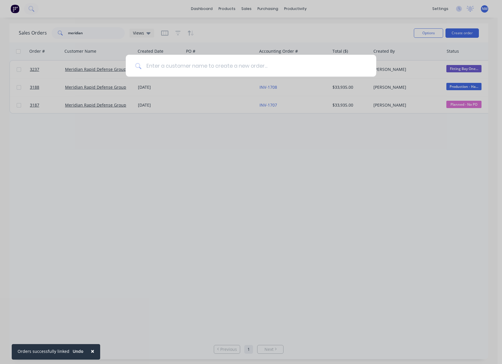
click at [307, 67] on input at bounding box center [254, 66] width 225 height 22
drag, startPoint x: 329, startPoint y: 18, endPoint x: 387, endPoint y: 39, distance: 61.9
click at [329, 19] on div at bounding box center [251, 182] width 502 height 364
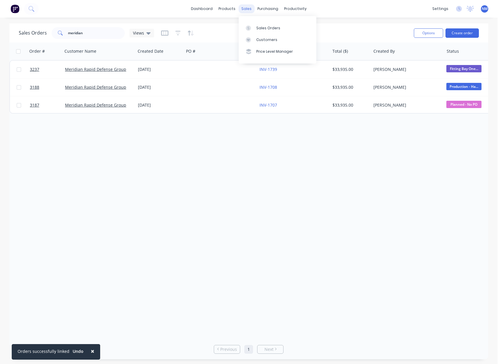
click at [251, 12] on div "sales" at bounding box center [247, 8] width 16 height 9
click at [267, 38] on div "Customers" at bounding box center [267, 39] width 21 height 5
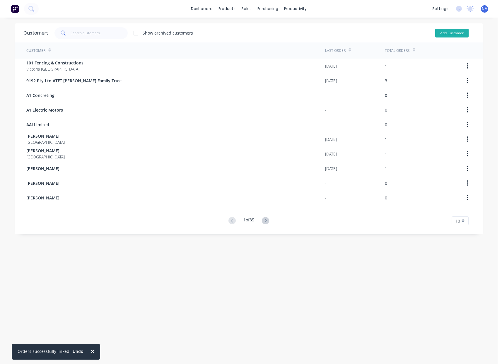
click at [445, 35] on button "Add Customer" at bounding box center [452, 33] width 33 height 9
select select "AU"
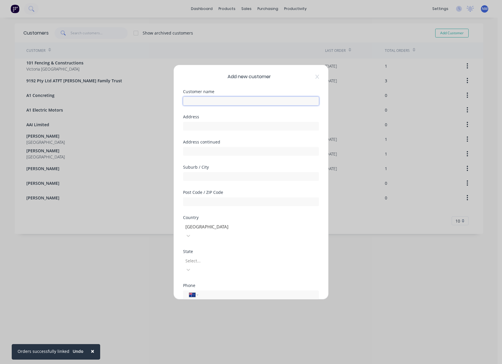
drag, startPoint x: 229, startPoint y: 102, endPoint x: 261, endPoint y: 100, distance: 32.0
click at [229, 102] on input "text" at bounding box center [251, 101] width 136 height 9
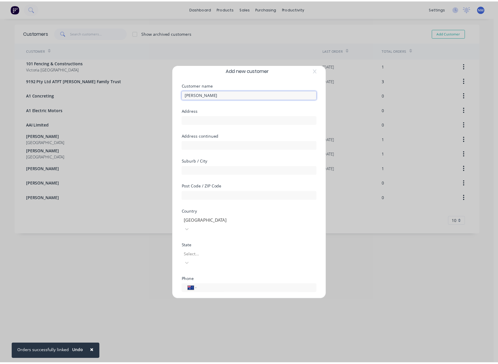
scroll to position [52, 0]
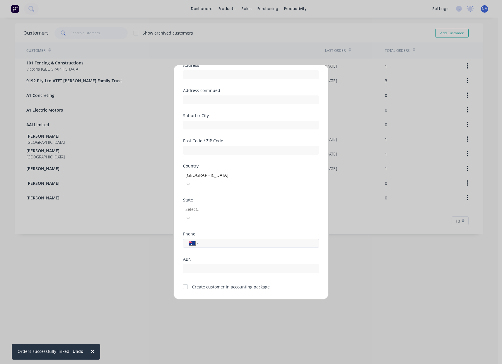
type input "[PERSON_NAME]"
click at [235, 240] on input "tel" at bounding box center [258, 243] width 111 height 7
type input "0458 143 236"
click at [185, 281] on div at bounding box center [186, 287] width 12 height 12
click at [229, 300] on button "Save" at bounding box center [233, 304] width 32 height 9
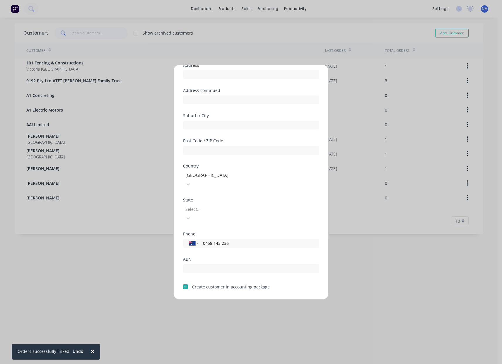
click at [230, 300] on button "Save" at bounding box center [233, 304] width 32 height 9
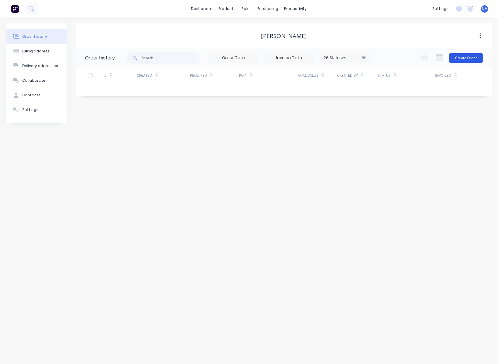
click at [462, 62] on button "Create Order" at bounding box center [466, 57] width 34 height 9
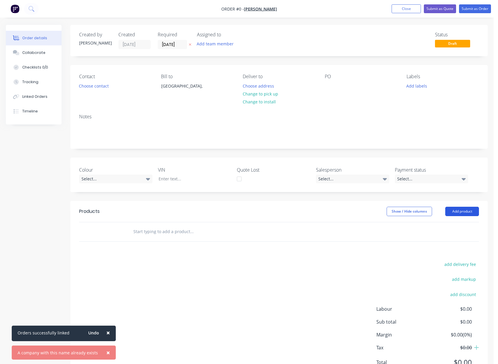
click at [470, 212] on button "Add product" at bounding box center [462, 211] width 34 height 9
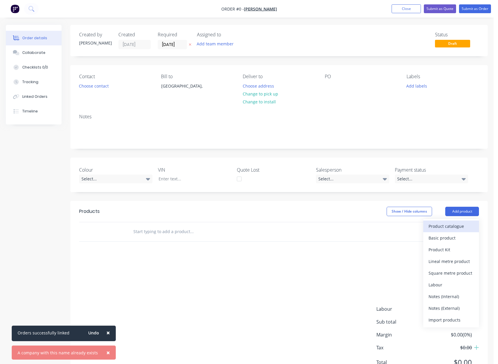
click at [458, 228] on div "Product catalogue" at bounding box center [451, 226] width 45 height 9
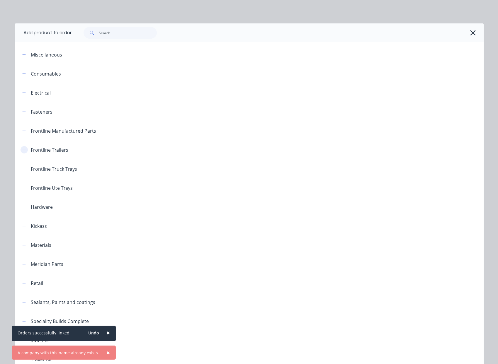
click at [22, 151] on icon "button" at bounding box center [24, 150] width 4 height 4
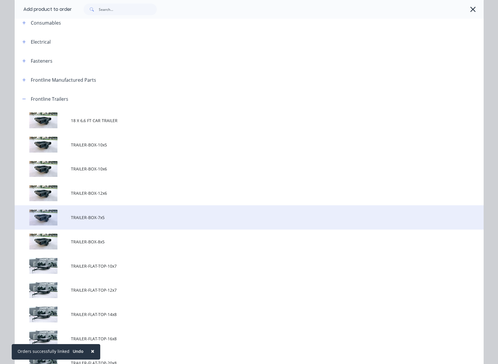
scroll to position [51, 0]
click at [96, 217] on span "TRAILER-BOX-7x5" at bounding box center [236, 217] width 330 height 6
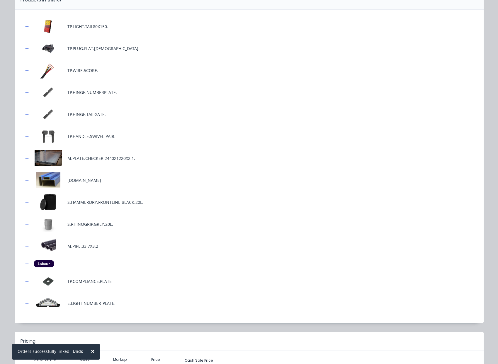
scroll to position [150, 0]
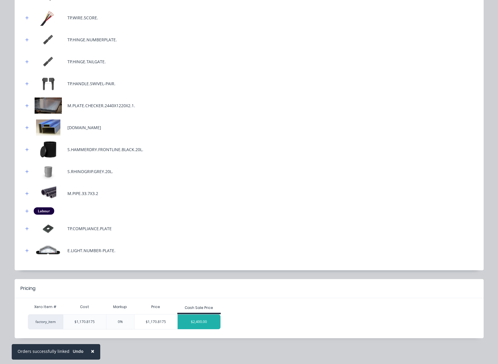
click at [200, 322] on div "$2,400.00" at bounding box center [199, 322] width 43 height 15
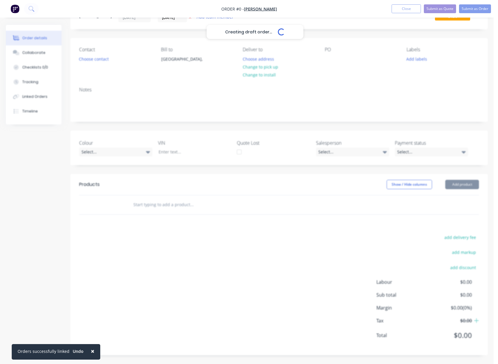
scroll to position [35, 0]
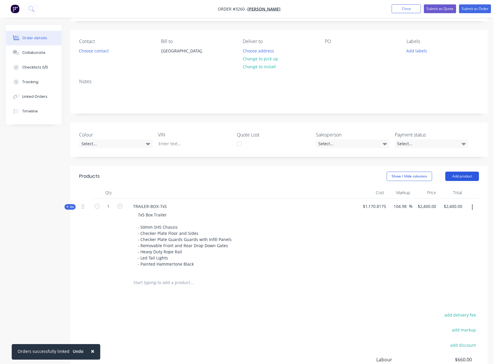
click at [468, 177] on button "Add product" at bounding box center [462, 176] width 34 height 9
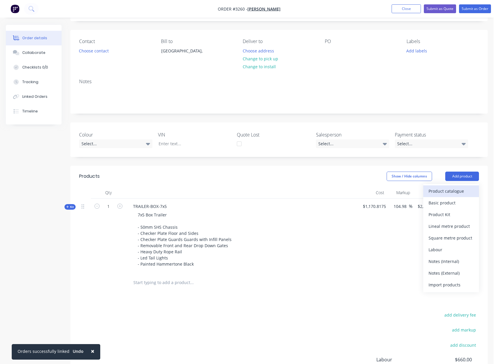
click at [457, 192] on div "Product catalogue" at bounding box center [451, 191] width 45 height 9
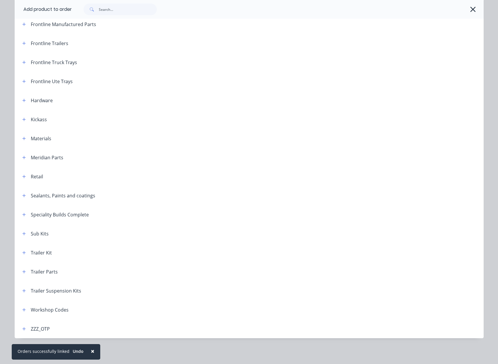
scroll to position [121, 0]
click at [22, 292] on icon "button" at bounding box center [24, 291] width 4 height 4
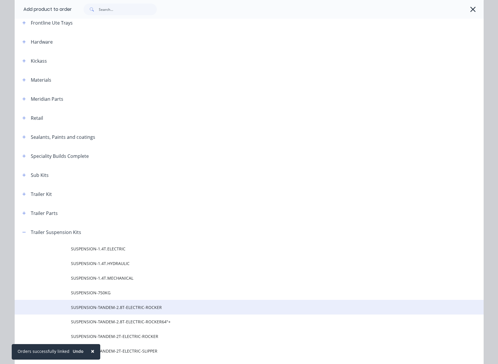
scroll to position [167, 0]
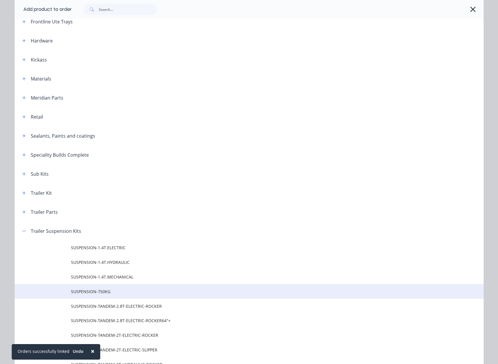
click at [110, 293] on span "SUSPENSION-750KG" at bounding box center [236, 292] width 330 height 6
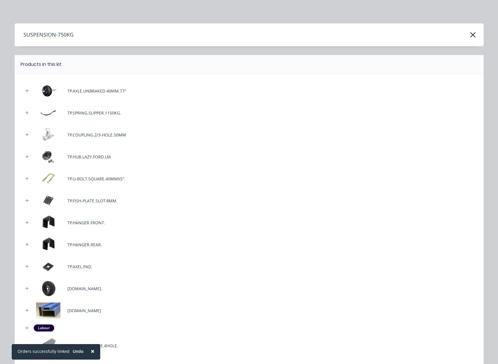
scroll to position [139, 0]
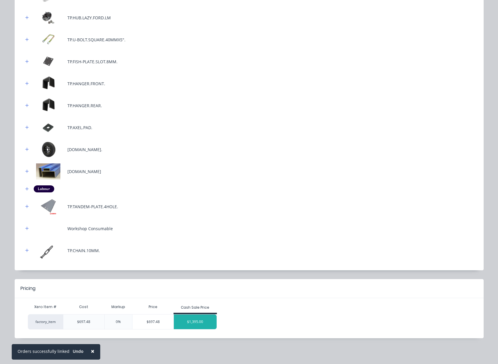
click at [193, 320] on div "$1,395.00" at bounding box center [195, 322] width 43 height 15
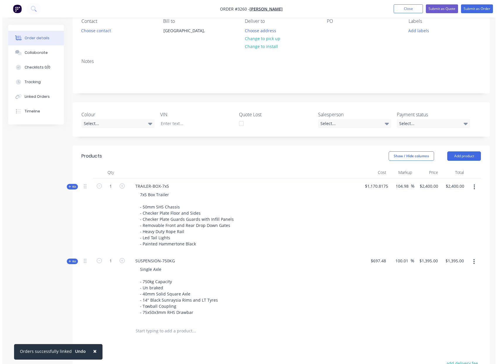
scroll to position [0, 0]
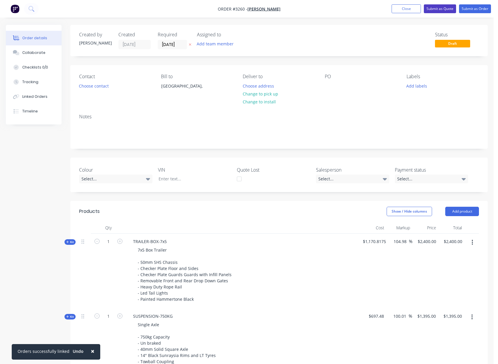
click at [439, 7] on button "Submit as Quote" at bounding box center [440, 8] width 32 height 9
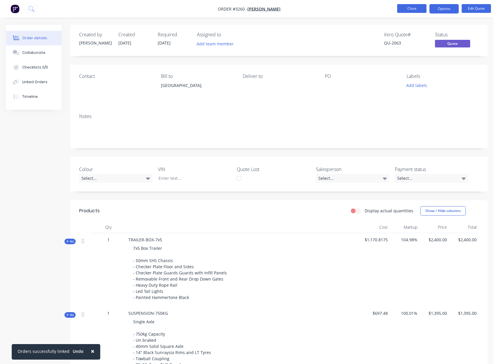
click at [414, 9] on button "Close" at bounding box center [411, 8] width 29 height 9
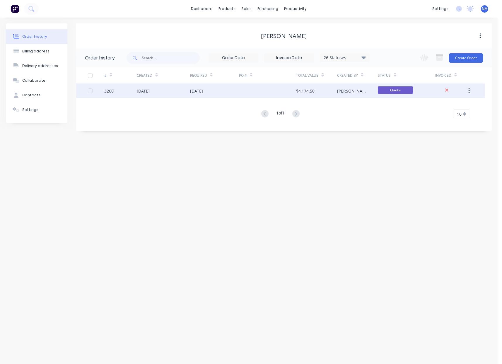
click at [359, 91] on div "[PERSON_NAME]" at bounding box center [357, 91] width 41 height 15
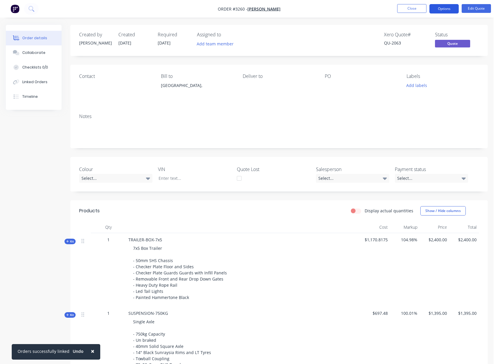
click at [444, 7] on button "Options" at bounding box center [443, 8] width 29 height 9
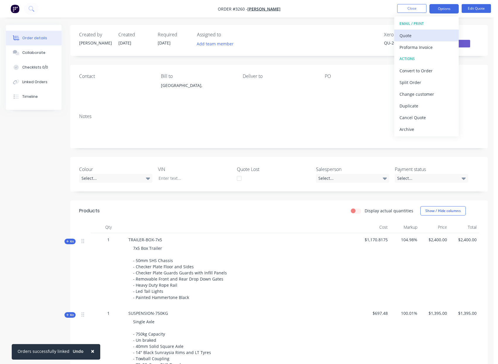
click at [419, 35] on div "Quote" at bounding box center [427, 35] width 54 height 9
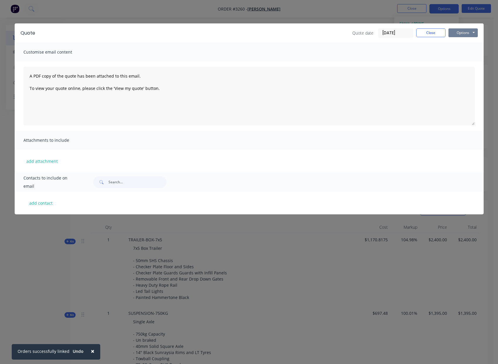
click at [472, 31] on button "Options" at bounding box center [463, 32] width 29 height 9
click at [466, 56] on button "Print" at bounding box center [468, 53] width 38 height 10
click at [438, 34] on button "Close" at bounding box center [430, 32] width 29 height 9
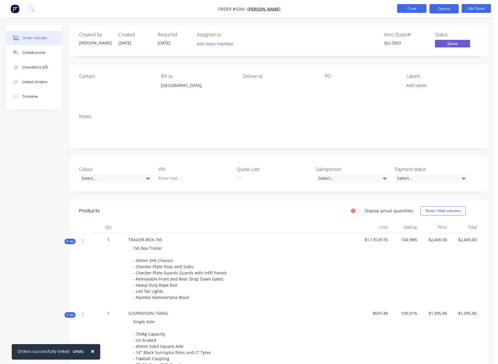
click at [414, 6] on button "Close" at bounding box center [411, 8] width 29 height 9
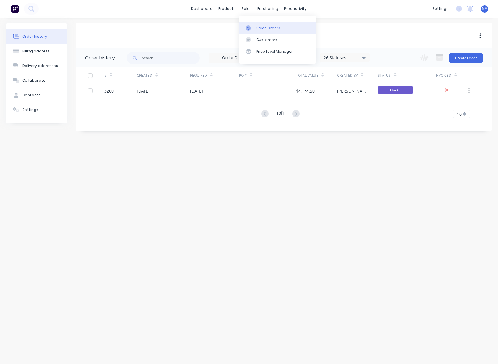
click at [259, 26] on div "Sales Orders" at bounding box center [269, 28] width 24 height 5
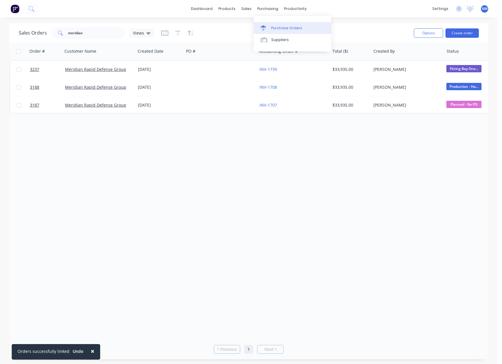
click at [274, 30] on div "Purchase Orders" at bounding box center [286, 28] width 31 height 5
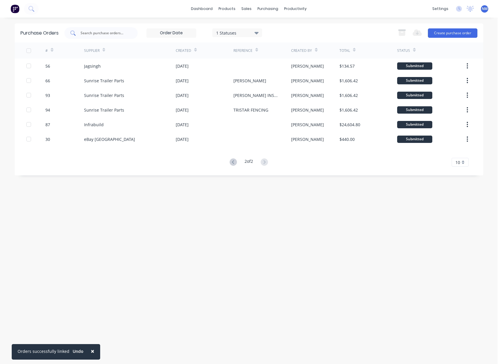
click at [122, 36] on div at bounding box center [100, 33] width 73 height 12
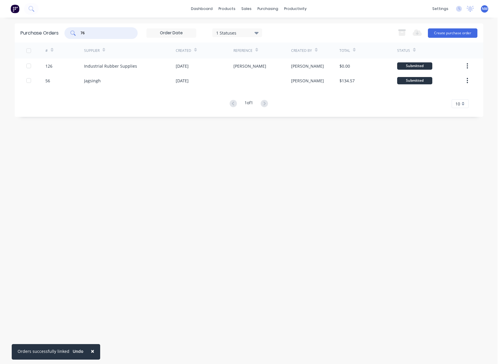
click at [252, 30] on div "1 Statuses" at bounding box center [237, 33] width 42 height 6
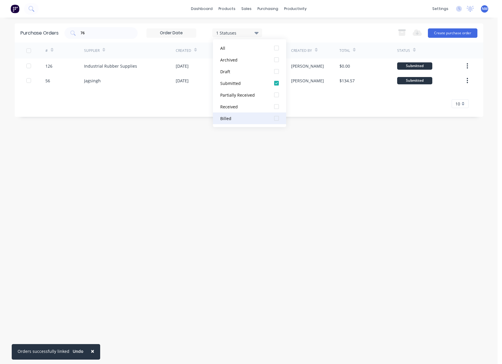
click at [276, 123] on div at bounding box center [277, 119] width 12 height 12
click at [176, 111] on div "Purchase Orders 76 2 Statuses 2 Statuses Export to Excel (XLSX) Create purchase…" at bounding box center [249, 70] width 469 height 94
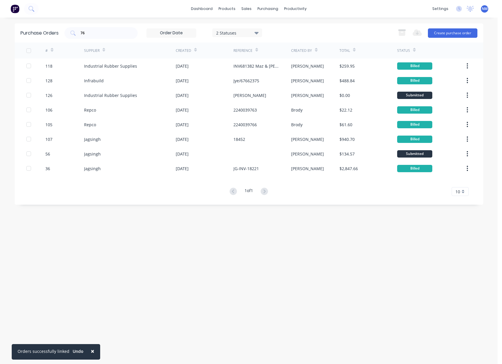
click at [241, 33] on div "2 Statuses" at bounding box center [237, 33] width 42 height 6
click at [278, 118] on div at bounding box center [277, 119] width 12 height 12
click at [314, 30] on div "76 1 Statuses 1 Statuses Export to Excel (XLSX) Create purchase order" at bounding box center [270, 33] width 413 height 12
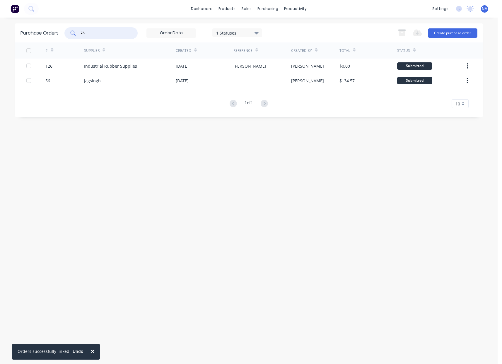
drag, startPoint x: 98, startPoint y: 34, endPoint x: 9, endPoint y: 19, distance: 90.3
click at [13, 20] on div "× Orders successfully linked Undo dashboard products sales purchasing productiv…" at bounding box center [249, 182] width 498 height 364
type input "sunrise"
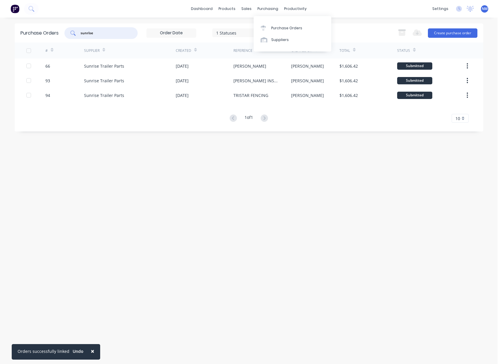
click at [246, 34] on div "1 Statuses" at bounding box center [237, 33] width 42 height 6
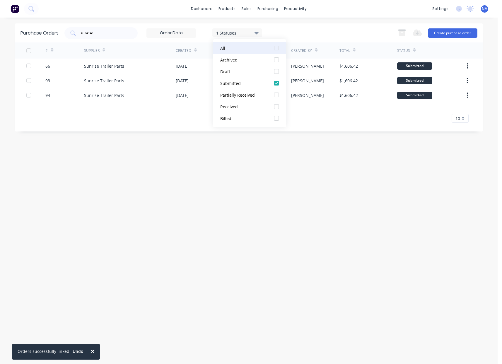
click at [246, 49] on div "All" at bounding box center [243, 48] width 47 height 6
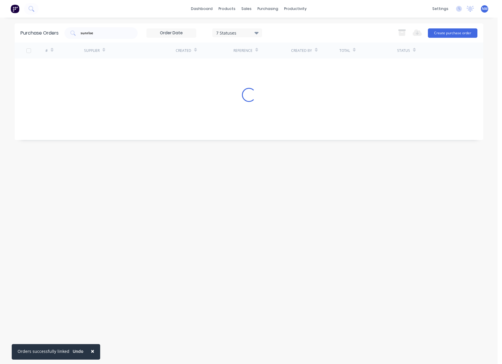
click at [316, 36] on div "sunrise 7 Statuses 7 Statuses Export to Excel (XLSX) Create purchase order" at bounding box center [270, 33] width 413 height 12
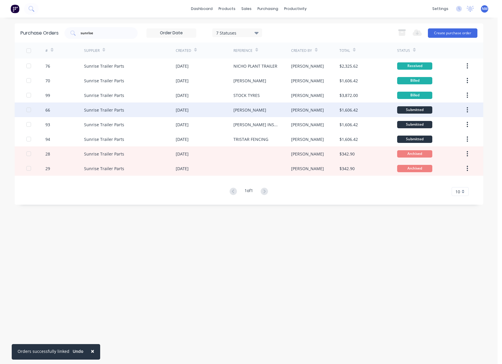
click at [270, 112] on div "[PERSON_NAME]" at bounding box center [263, 110] width 58 height 15
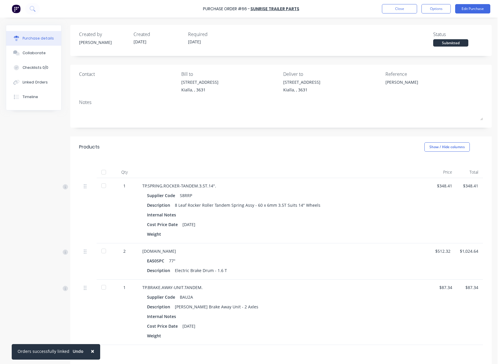
click at [103, 173] on div at bounding box center [104, 173] width 12 height 12
click at [439, 10] on button "Options" at bounding box center [436, 8] width 29 height 9
click at [436, 35] on div "Convert to Bill" at bounding box center [423, 35] width 45 height 9
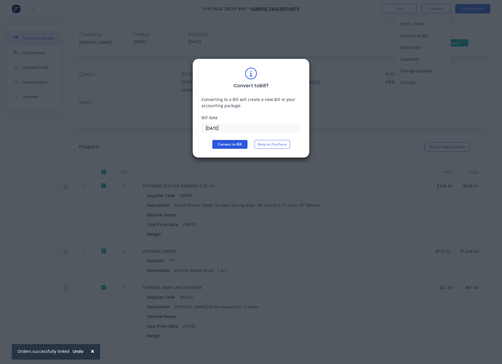
click at [235, 145] on button "Convert to Bill" at bounding box center [230, 144] width 35 height 9
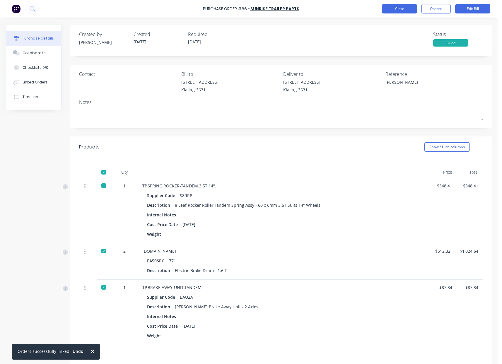
click at [404, 10] on button "Close" at bounding box center [399, 8] width 35 height 9
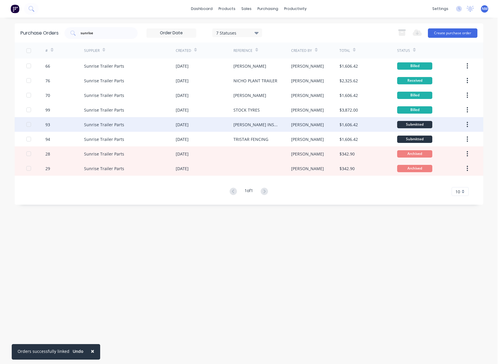
click at [276, 128] on div "[PERSON_NAME] INSULATION" at bounding box center [263, 124] width 58 height 15
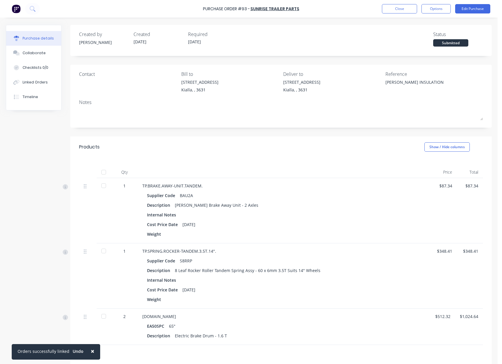
drag, startPoint x: 104, startPoint y: 174, endPoint x: 203, endPoint y: 143, distance: 104.0
click at [104, 174] on div at bounding box center [104, 173] width 12 height 12
click at [434, 9] on button "Options" at bounding box center [436, 8] width 29 height 9
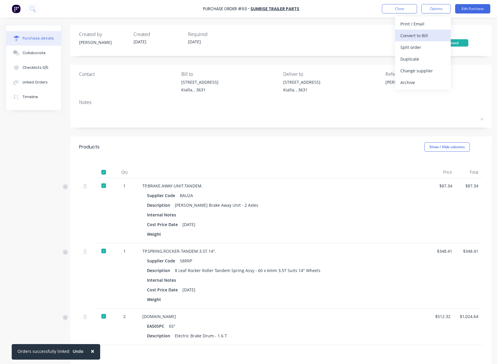
click at [430, 37] on div "Convert to Bill" at bounding box center [423, 35] width 45 height 9
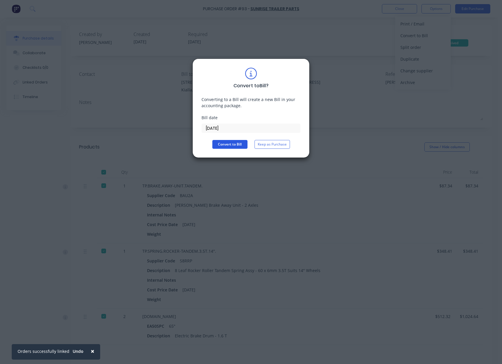
click at [234, 145] on button "Convert to Bill" at bounding box center [230, 144] width 35 height 9
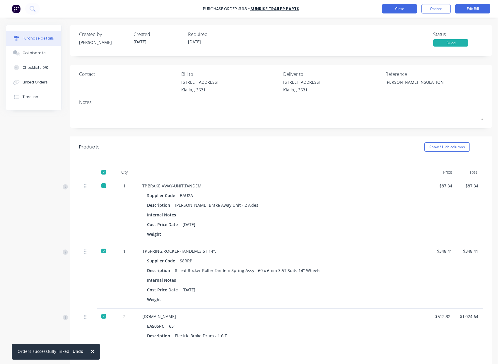
click at [402, 9] on button "Close" at bounding box center [399, 8] width 35 height 9
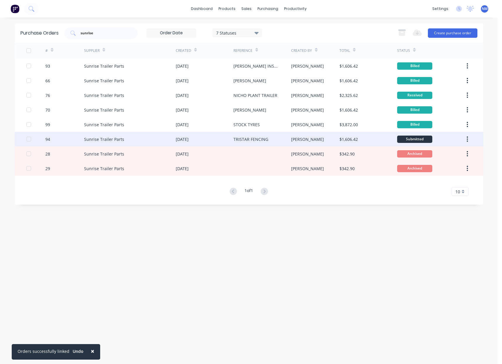
click at [244, 140] on div "TRISTAR FENCING" at bounding box center [251, 139] width 35 height 6
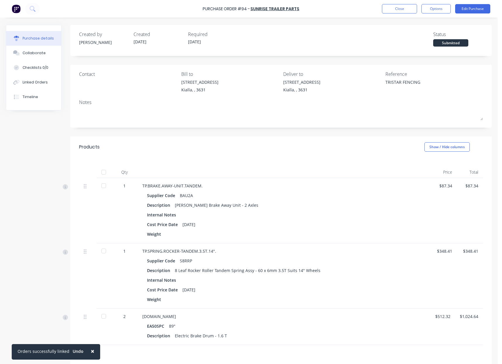
click at [104, 174] on div at bounding box center [104, 173] width 12 height 12
click at [428, 9] on button "Options" at bounding box center [436, 8] width 29 height 9
click at [428, 33] on div "Convert to Bill" at bounding box center [423, 35] width 45 height 9
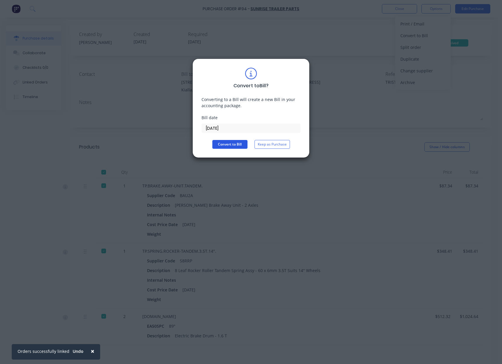
click at [227, 148] on button "Convert to Bill" at bounding box center [230, 144] width 35 height 9
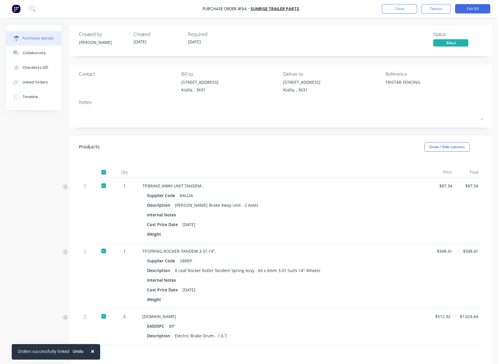
type textarea "x"
